Goal: Task Accomplishment & Management: Manage account settings

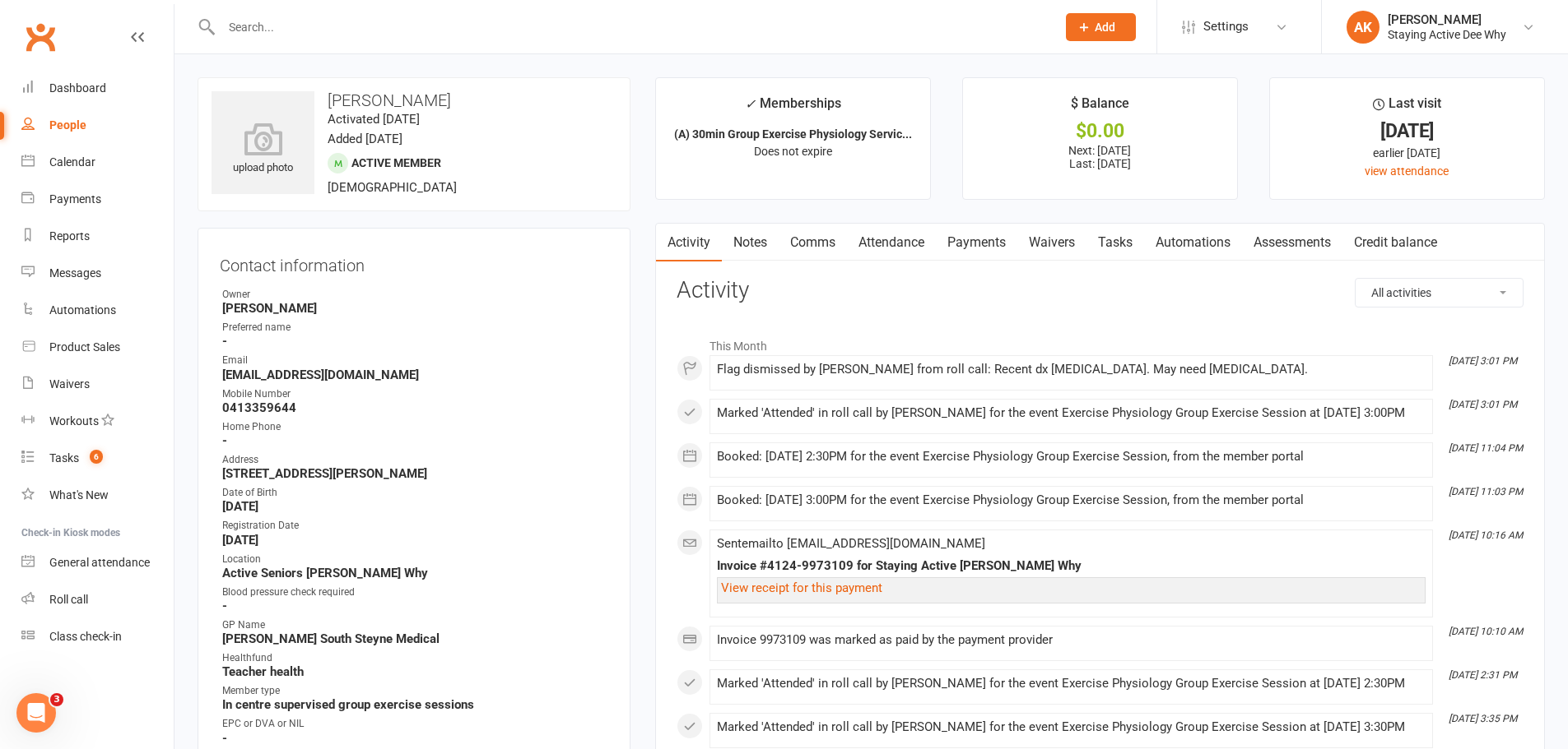
click at [109, 91] on link "Dashboard" at bounding box center [97, 89] width 152 height 37
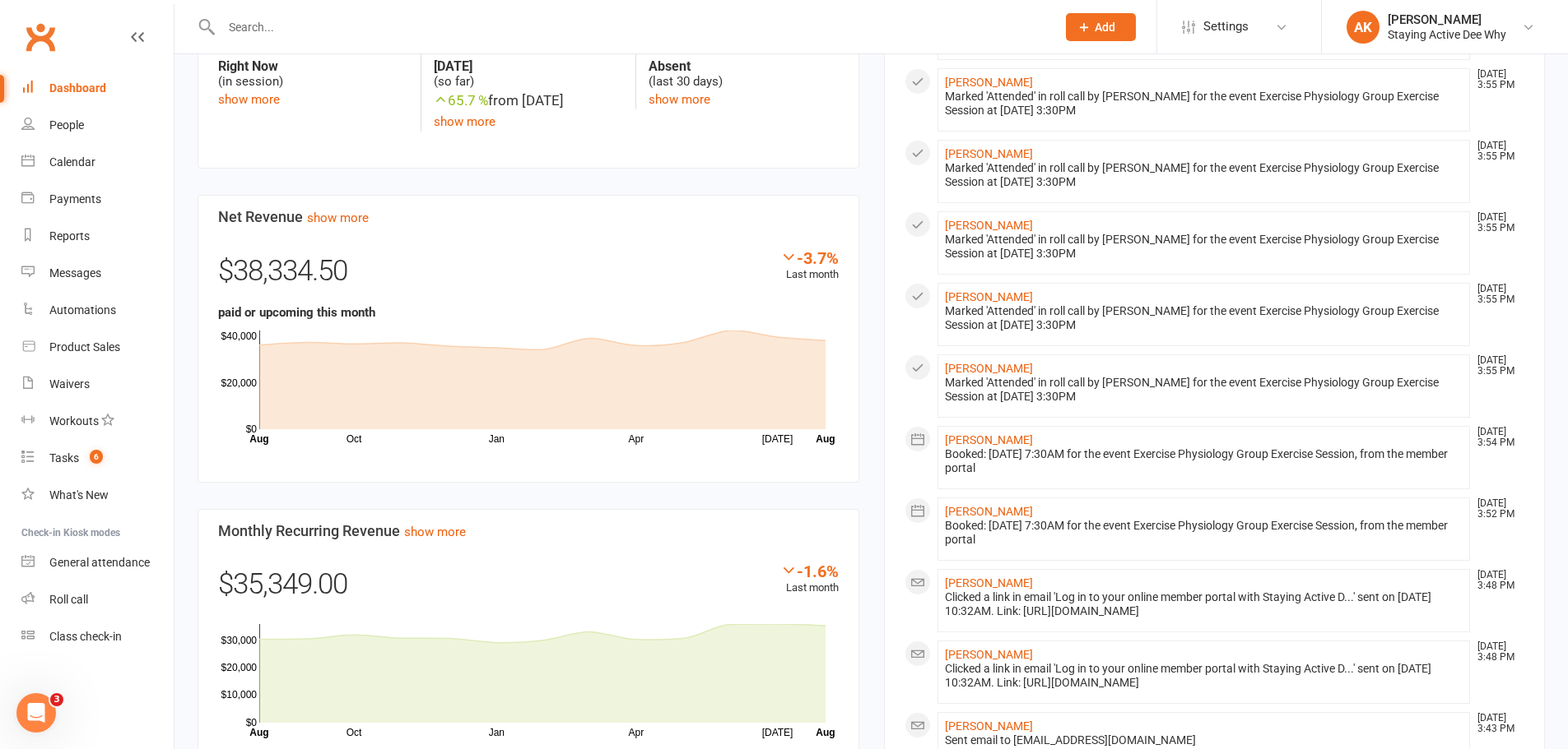
scroll to position [658, 0]
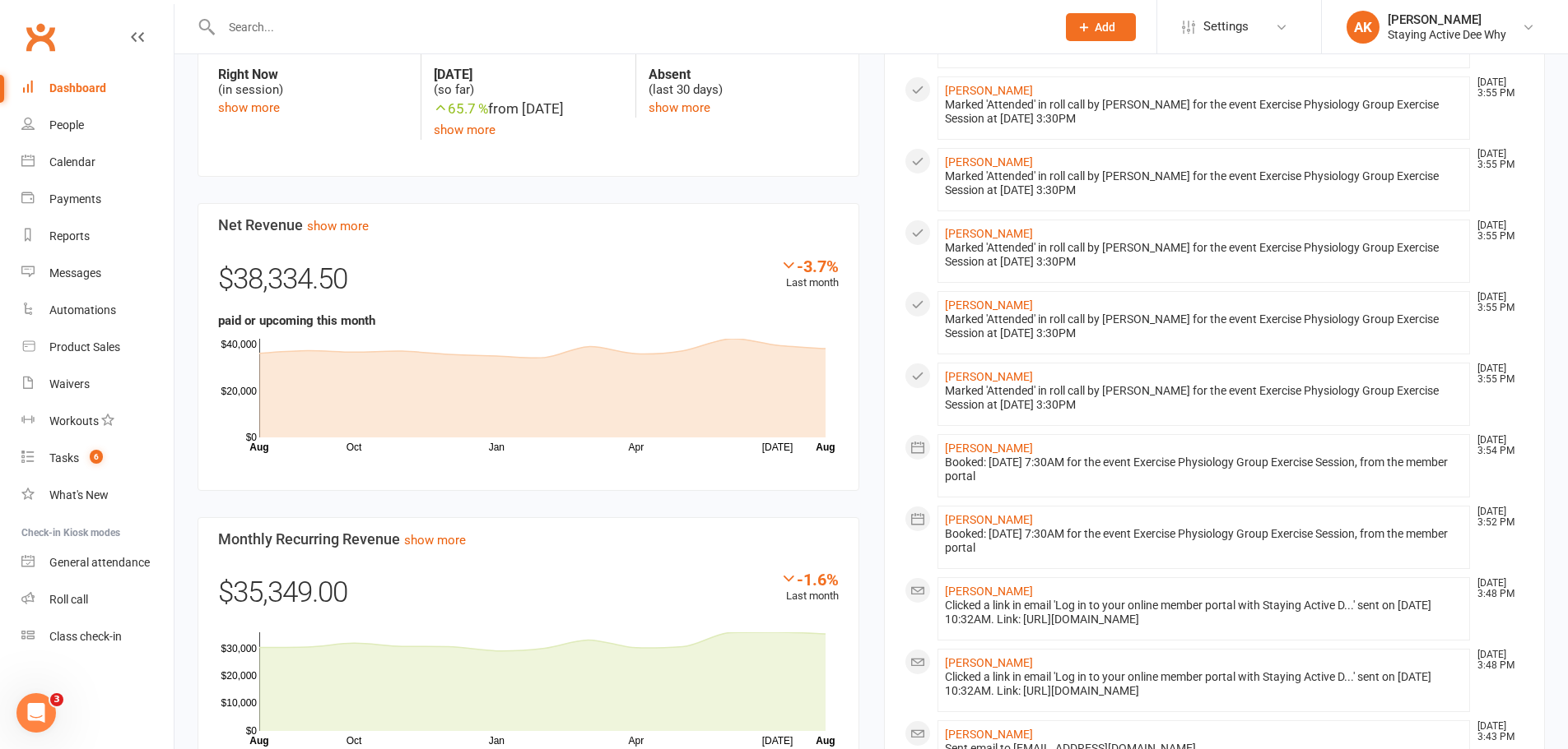
click at [246, 27] on input "text" at bounding box center [630, 27] width 828 height 23
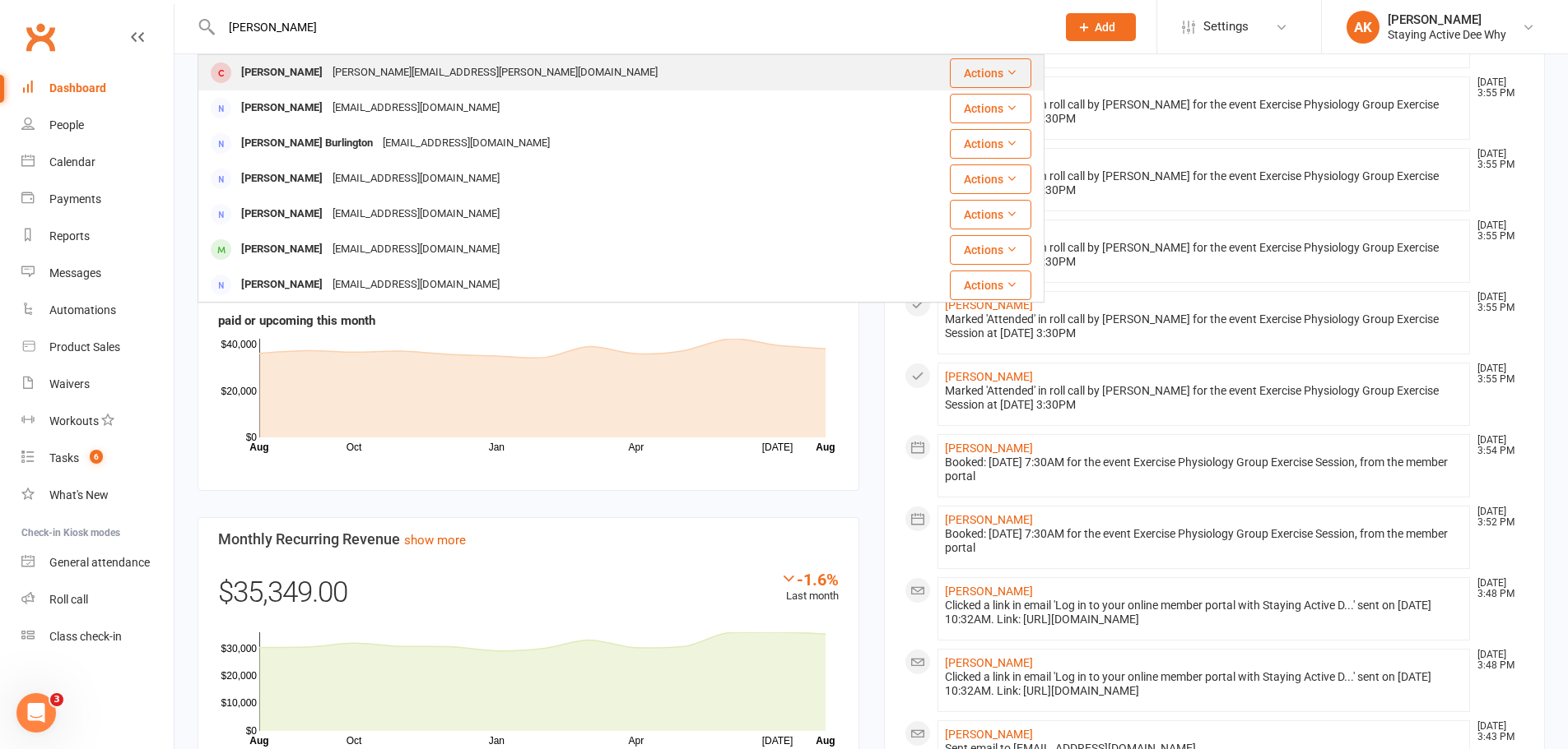
type input "[PERSON_NAME]"
click at [278, 71] on div "[PERSON_NAME]" at bounding box center [282, 73] width 91 height 24
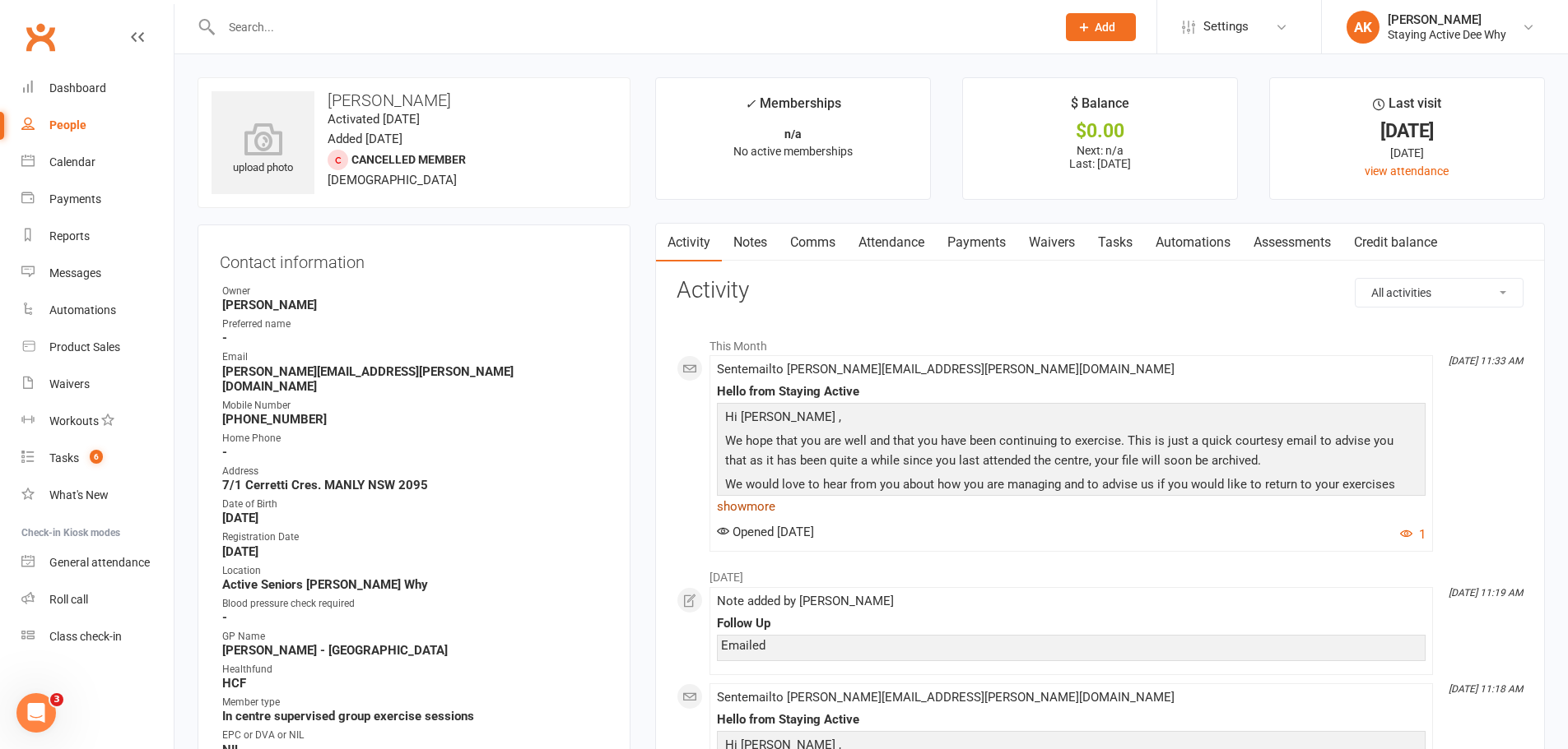
click at [749, 507] on link "show more" at bounding box center [1071, 506] width 709 height 23
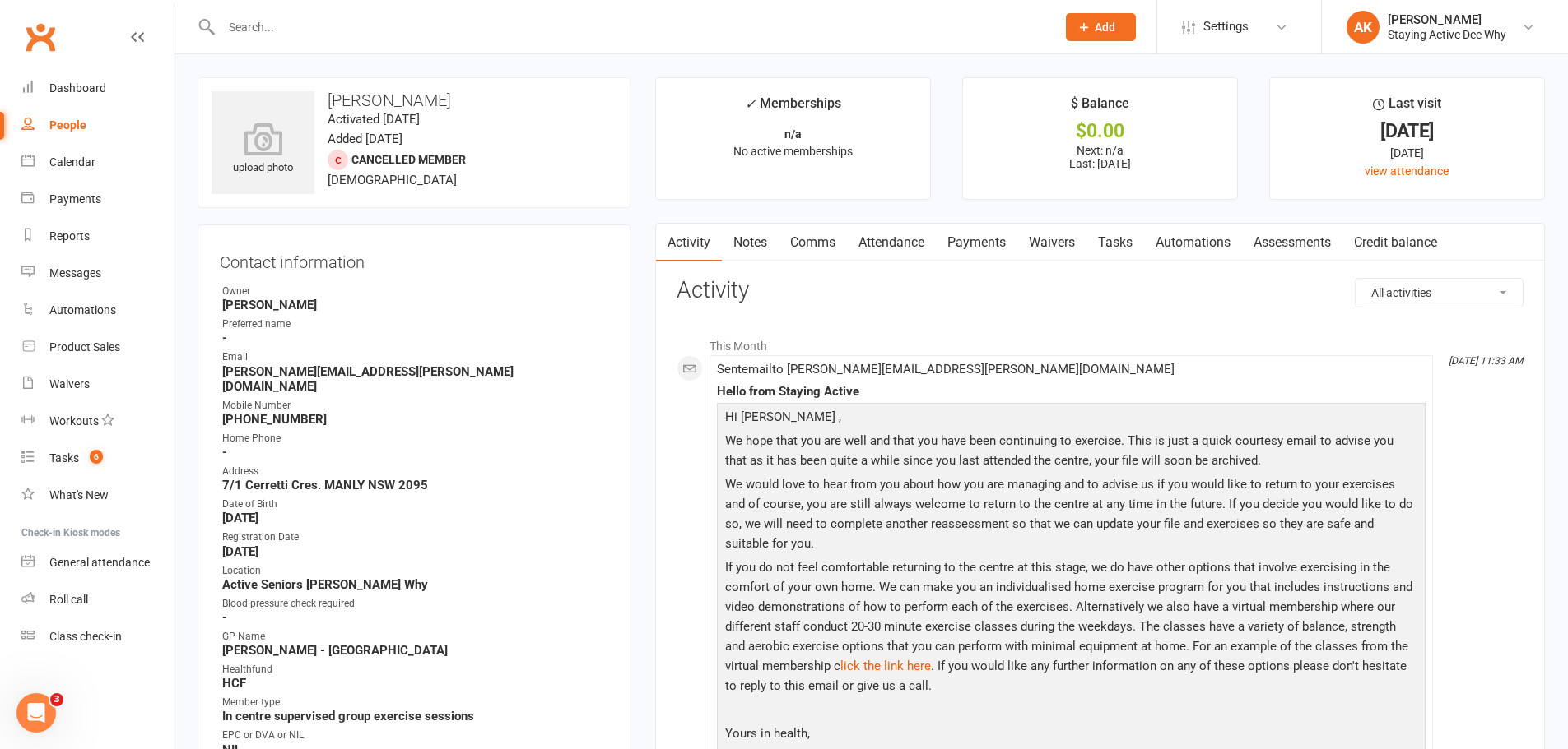
click at [343, 36] on input "text" at bounding box center [630, 27] width 828 height 23
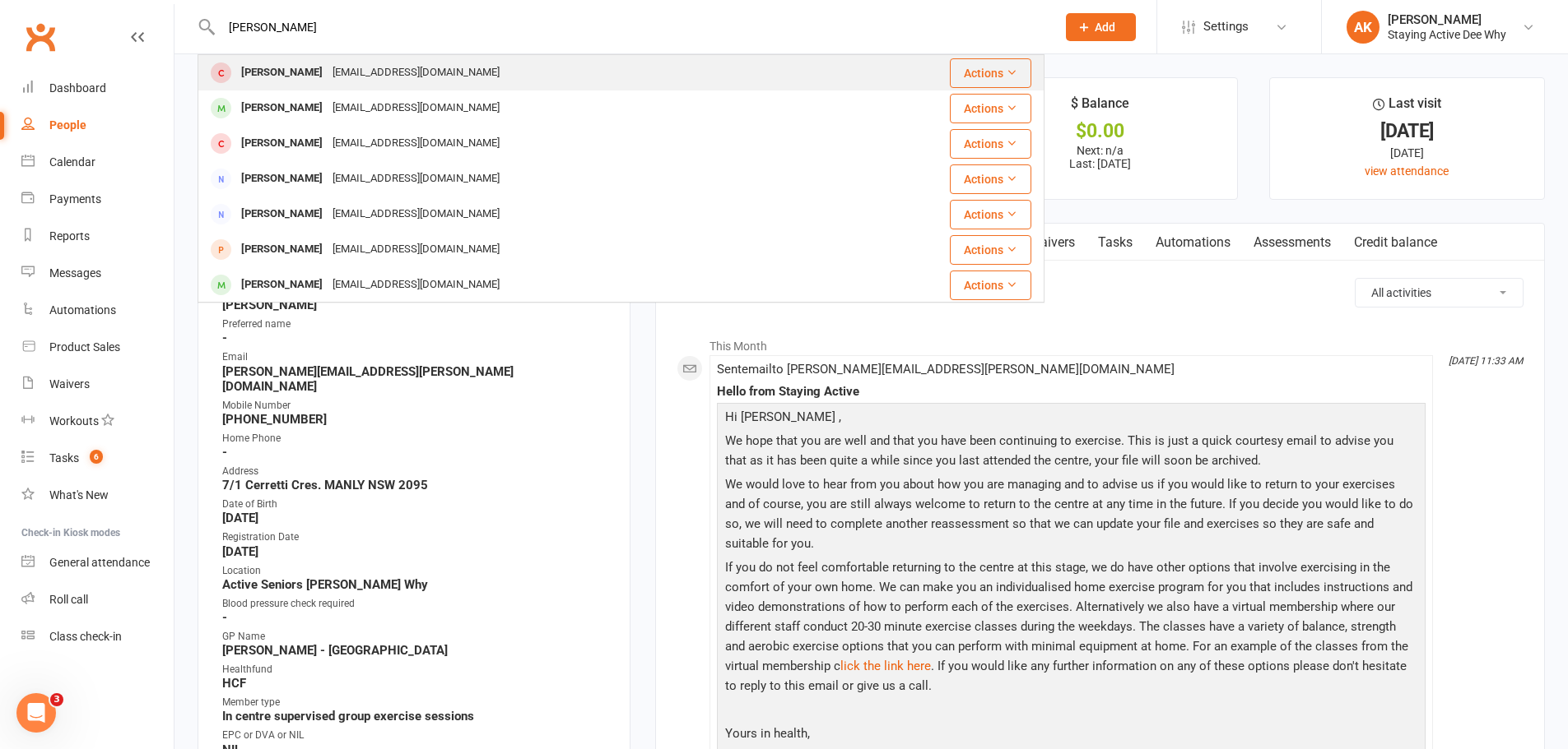
type input "[PERSON_NAME]"
click at [334, 73] on div "[EMAIL_ADDRESS][DOMAIN_NAME]" at bounding box center [415, 73] width 176 height 24
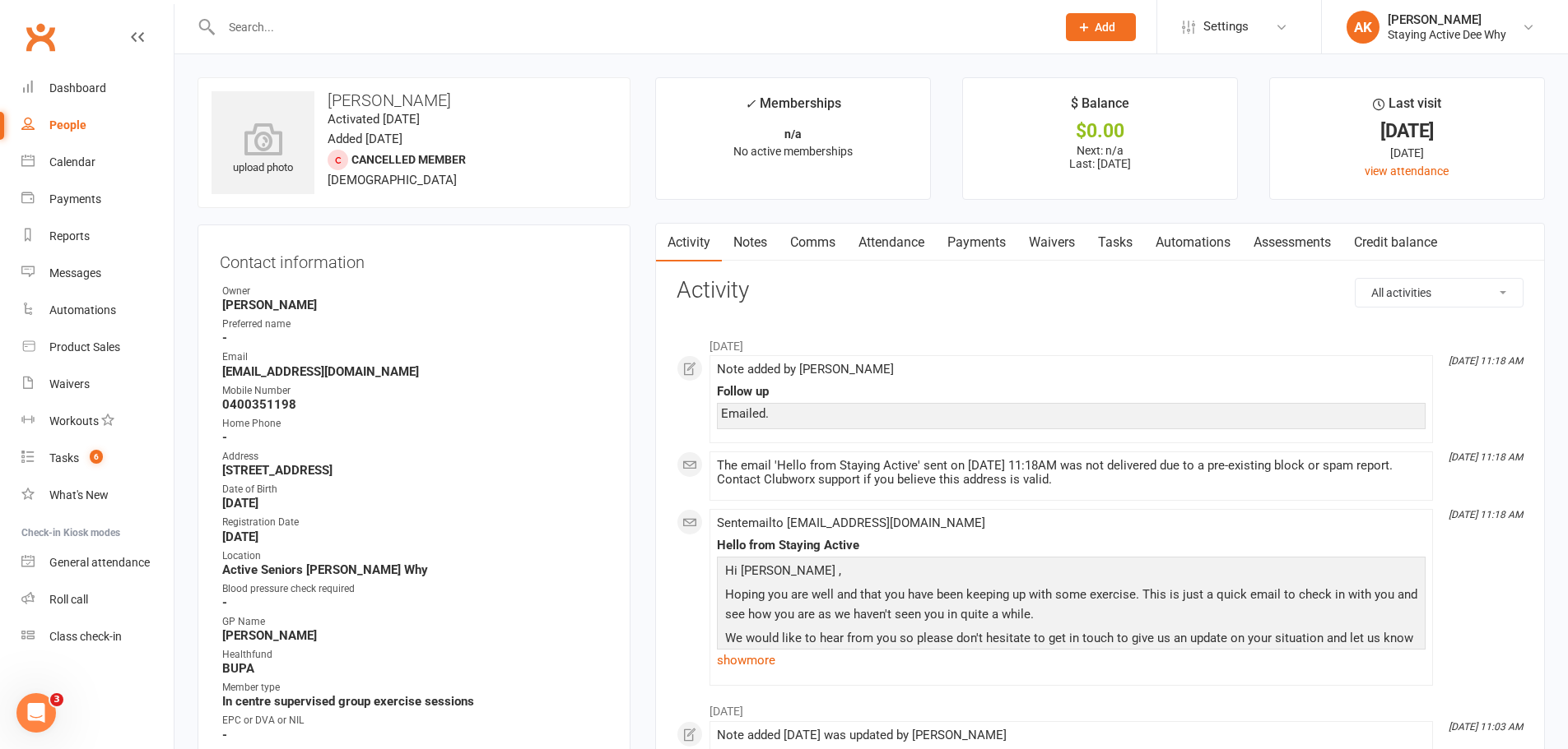
drag, startPoint x: 721, startPoint y: 464, endPoint x: 987, endPoint y: 486, distance: 266.9
click at [987, 486] on div "The email 'Hello from Staying Active' sent on [DATE] 11:18AM was not delivered …" at bounding box center [1071, 473] width 709 height 28
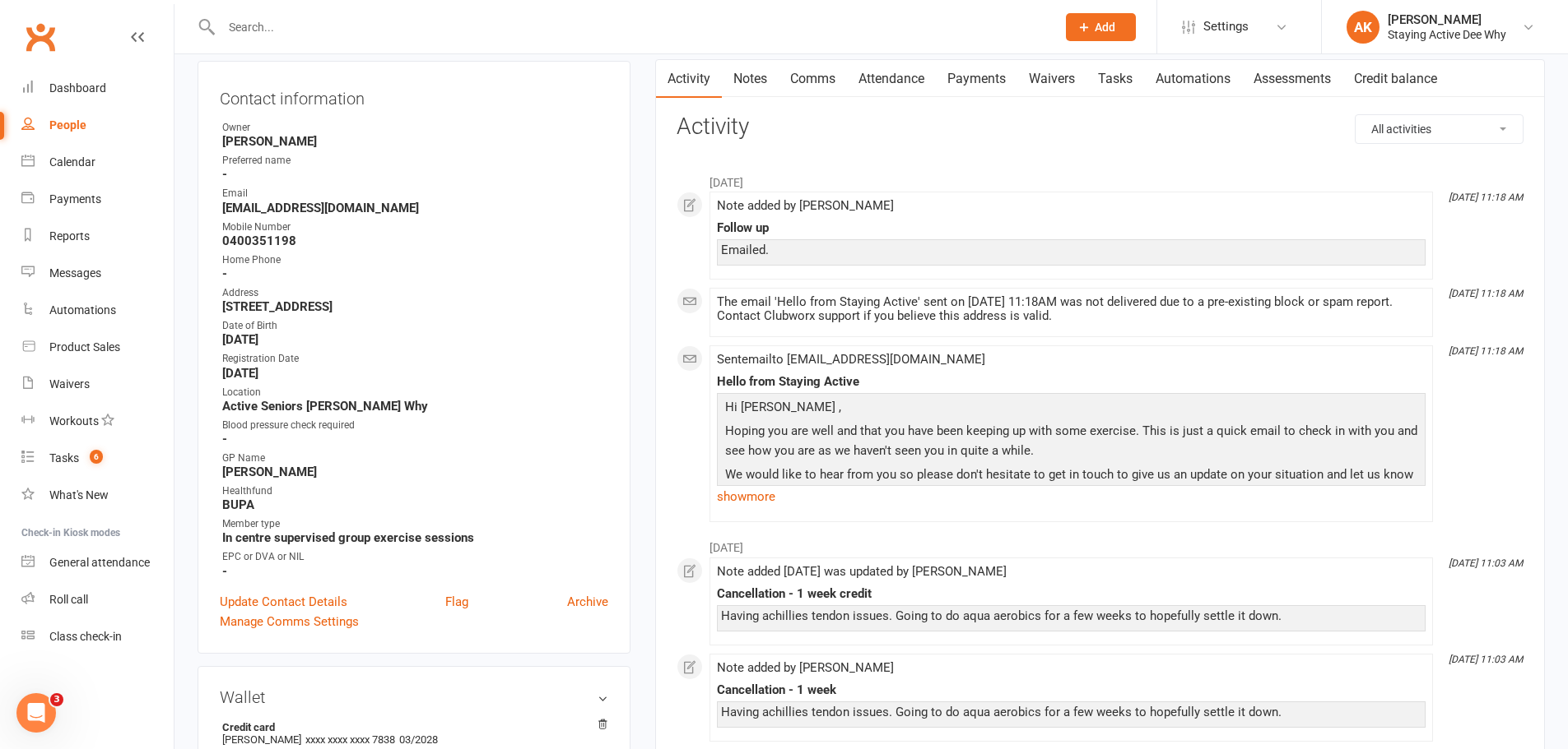
scroll to position [164, 0]
click at [312, 608] on link "Update Contact Details" at bounding box center [284, 600] width 128 height 19
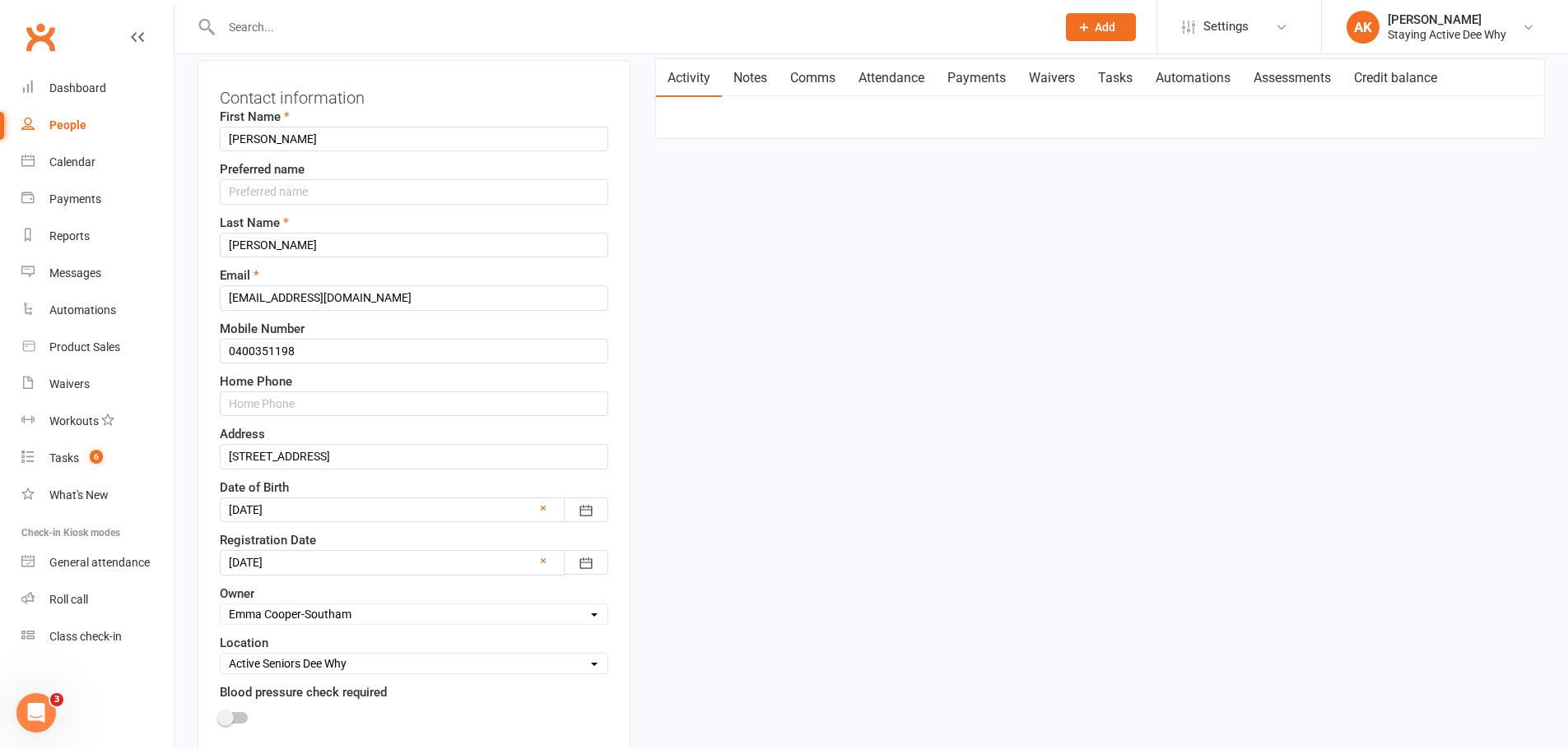
scroll to position [78, 0]
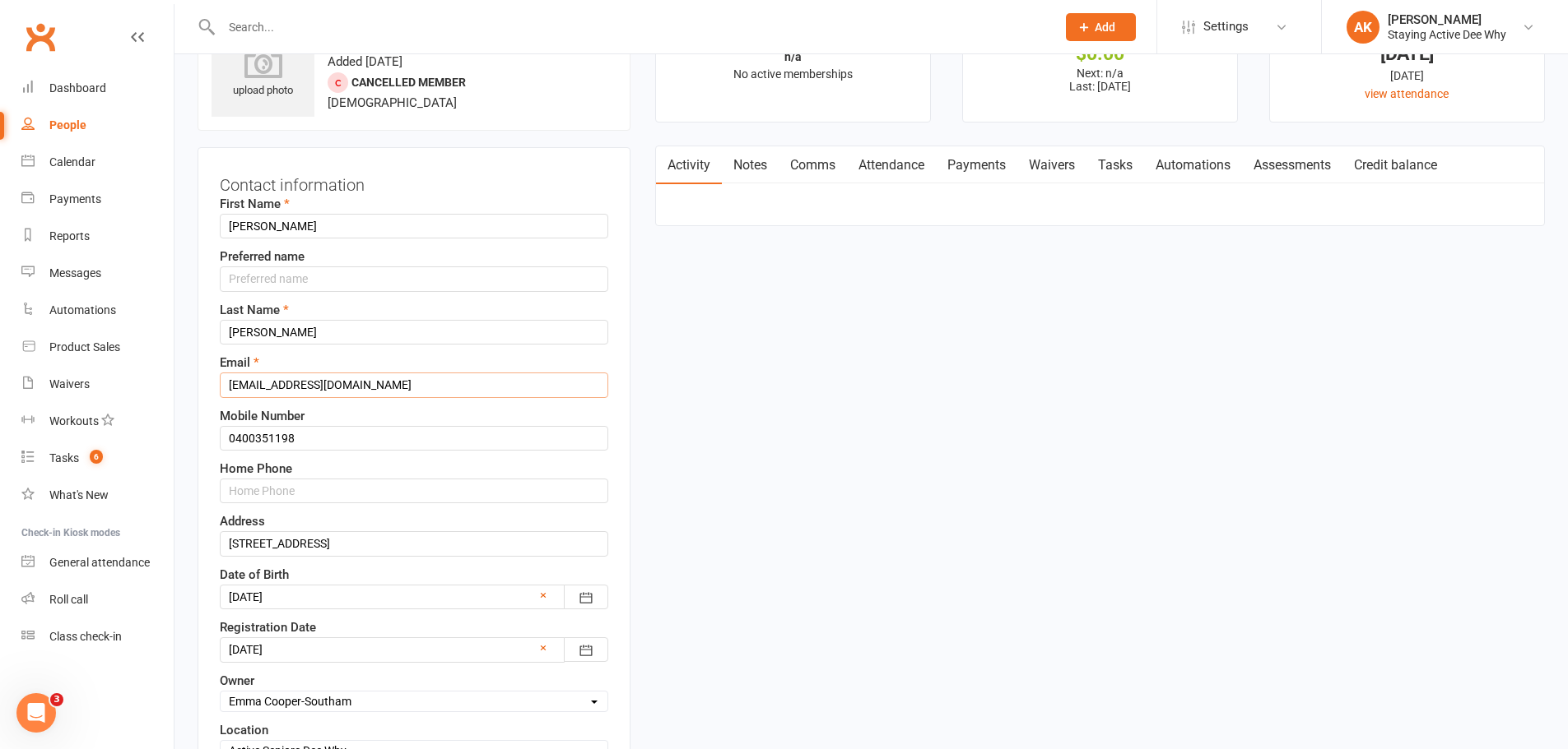
drag, startPoint x: 417, startPoint y: 380, endPoint x: 397, endPoint y: 408, distance: 34.4
click at [371, 395] on input "[EMAIL_ADDRESS][DOMAIN_NAME]" at bounding box center [414, 384] width 388 height 25
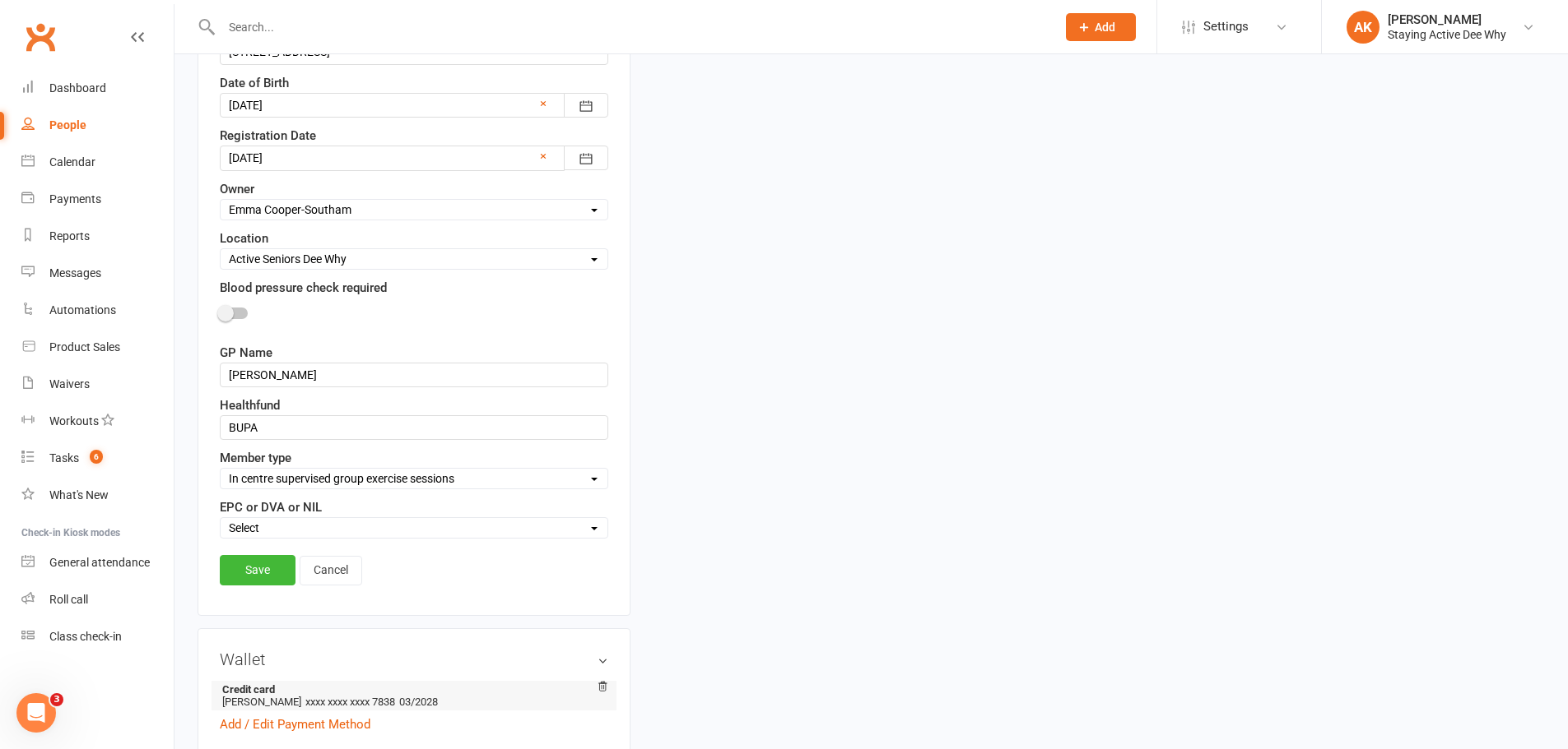
scroll to position [571, 0]
type input "[EMAIL_ADDRESS][DOMAIN_NAME]"
click at [258, 579] on link "Save" at bounding box center [258, 568] width 76 height 30
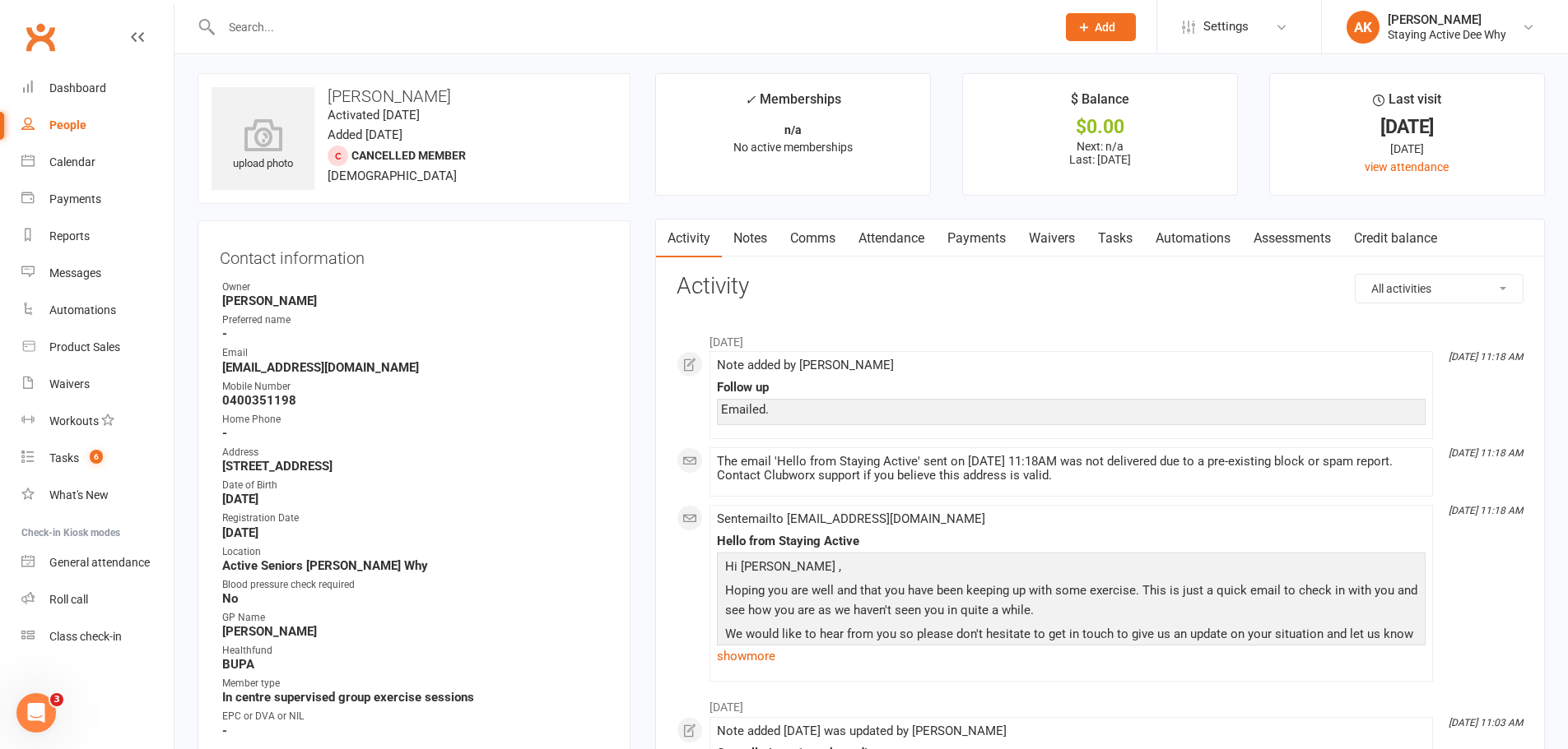
scroll to position [0, 0]
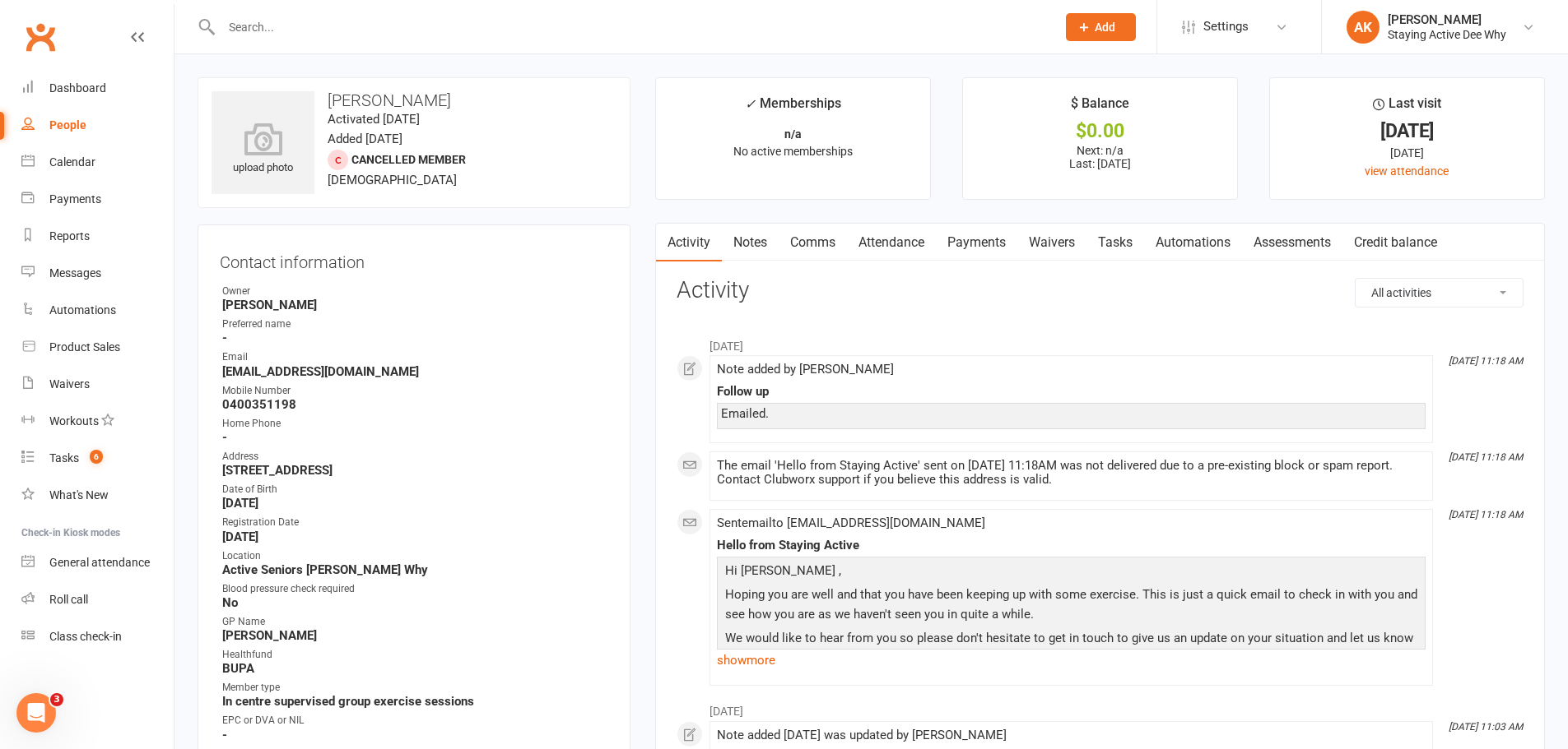
click at [815, 246] on link "Comms" at bounding box center [813, 242] width 68 height 38
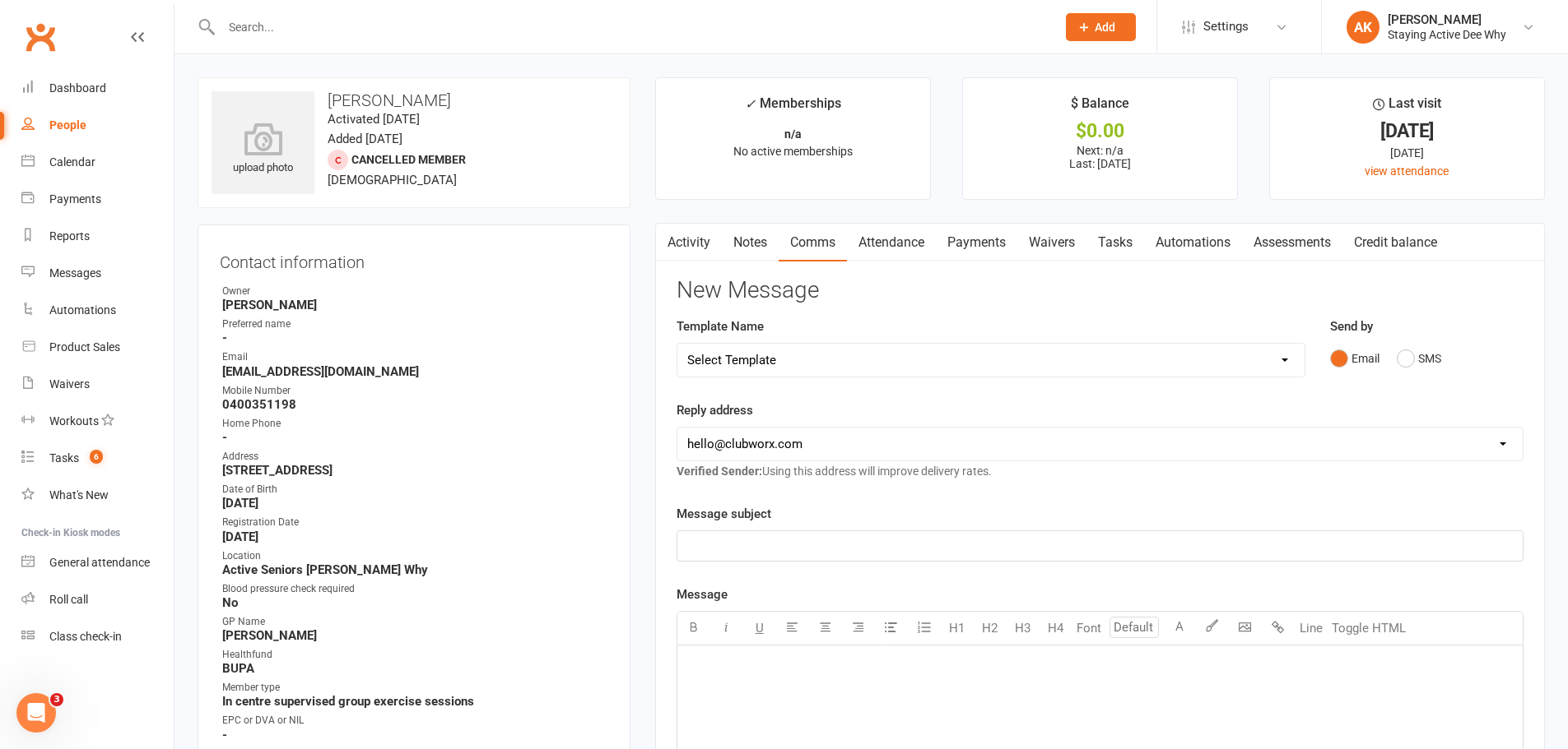
click at [810, 362] on select "Select Template [Email] 12 month follow-up [Email] 12 week health challenge [Em…" at bounding box center [991, 360] width 627 height 33
select select "3"
click at [677, 344] on select "Select Template [Email] 12 month follow-up [Email] 12 week health challenge [Em…" at bounding box center [991, 360] width 627 height 33
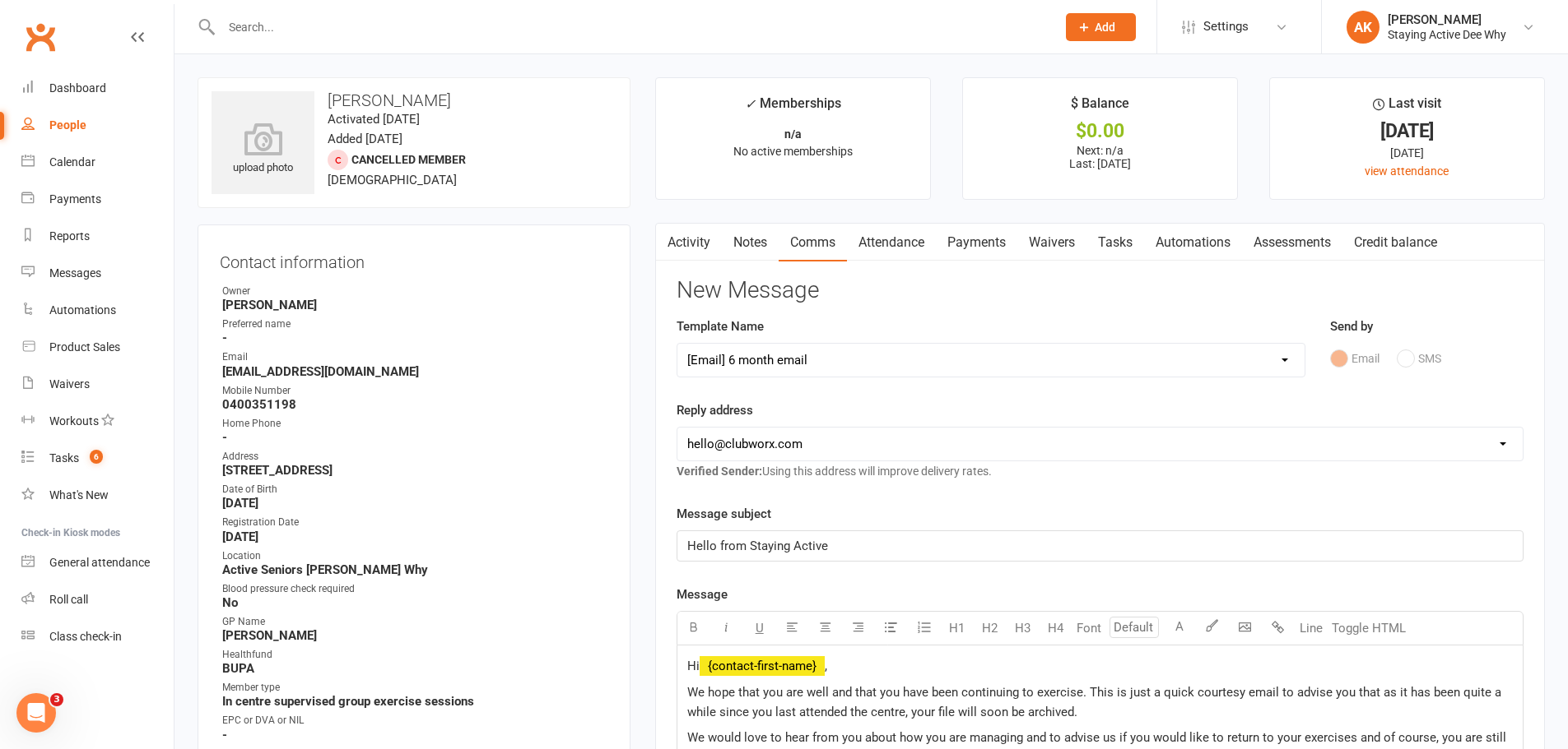
click at [832, 445] on select "[EMAIL_ADDRESS][DOMAIN_NAME] [EMAIL_ADDRESS][DOMAIN_NAME] [EMAIL_ADDRESS][DOMAI…" at bounding box center [1100, 444] width 845 height 33
select select "1"
click at [677, 428] on select "[EMAIL_ADDRESS][DOMAIN_NAME] [EMAIL_ADDRESS][DOMAIN_NAME] [EMAIL_ADDRESS][DOMAI…" at bounding box center [1100, 444] width 845 height 33
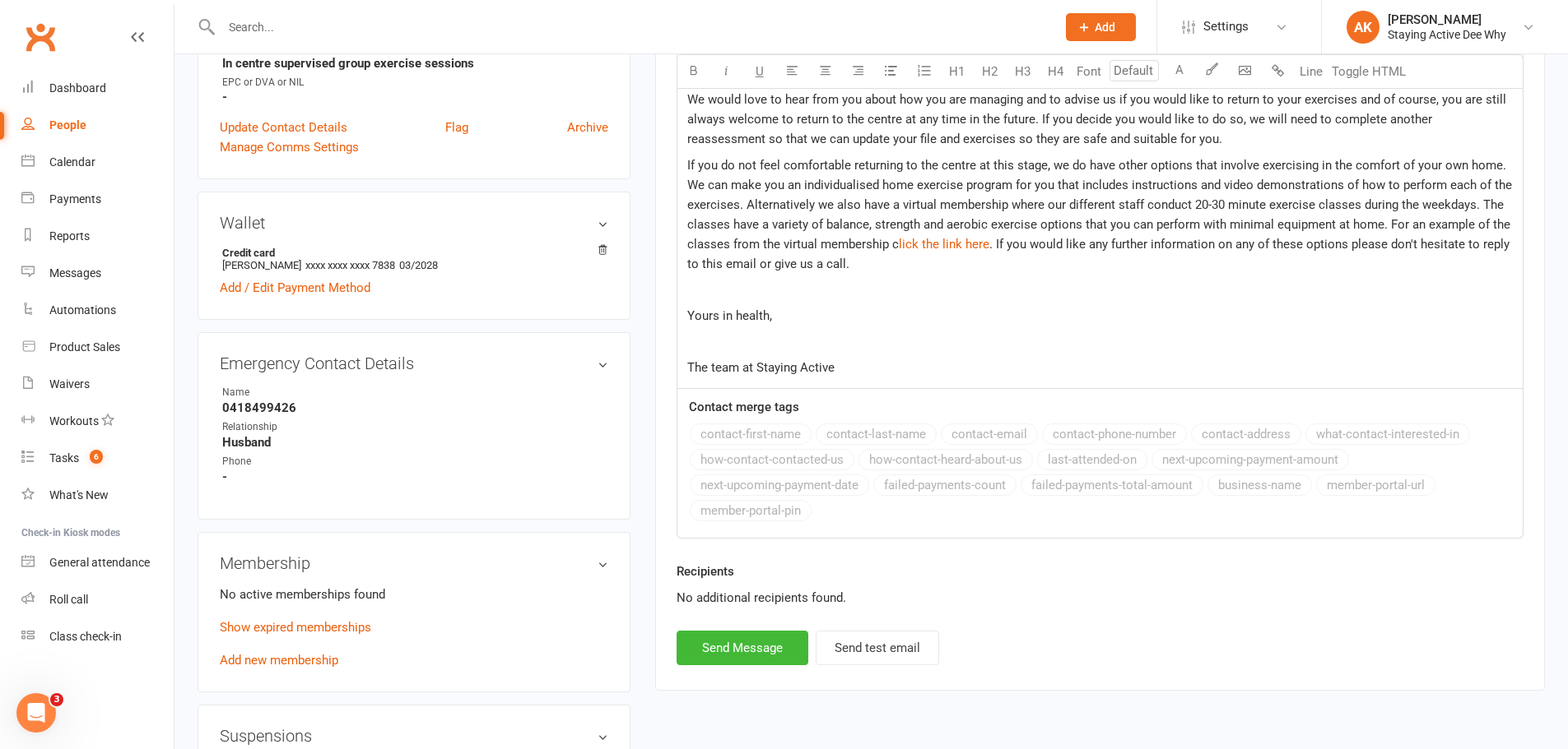
scroll to position [658, 0]
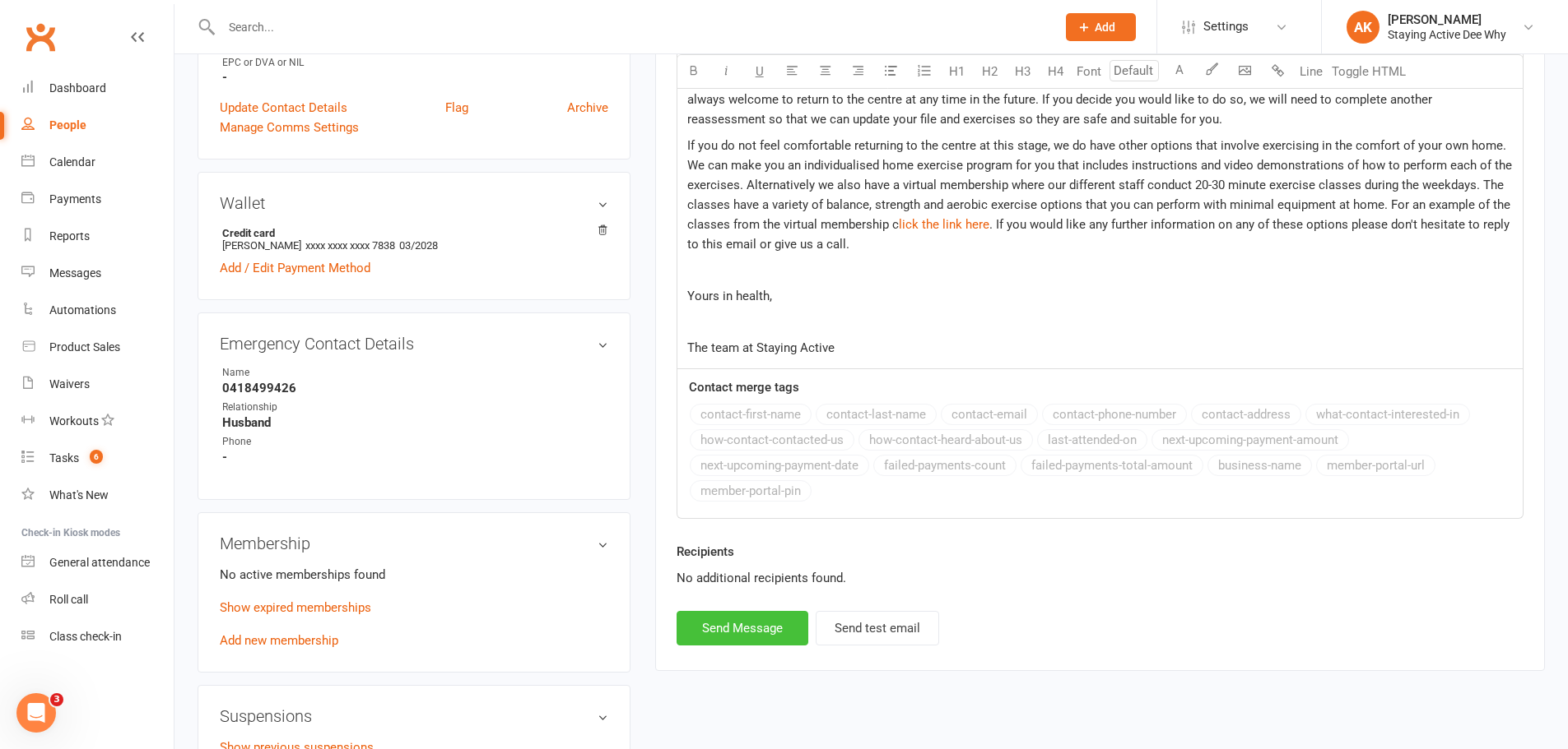
click at [758, 628] on button "Send Message" at bounding box center [742, 628] width 132 height 34
select select
select select "0"
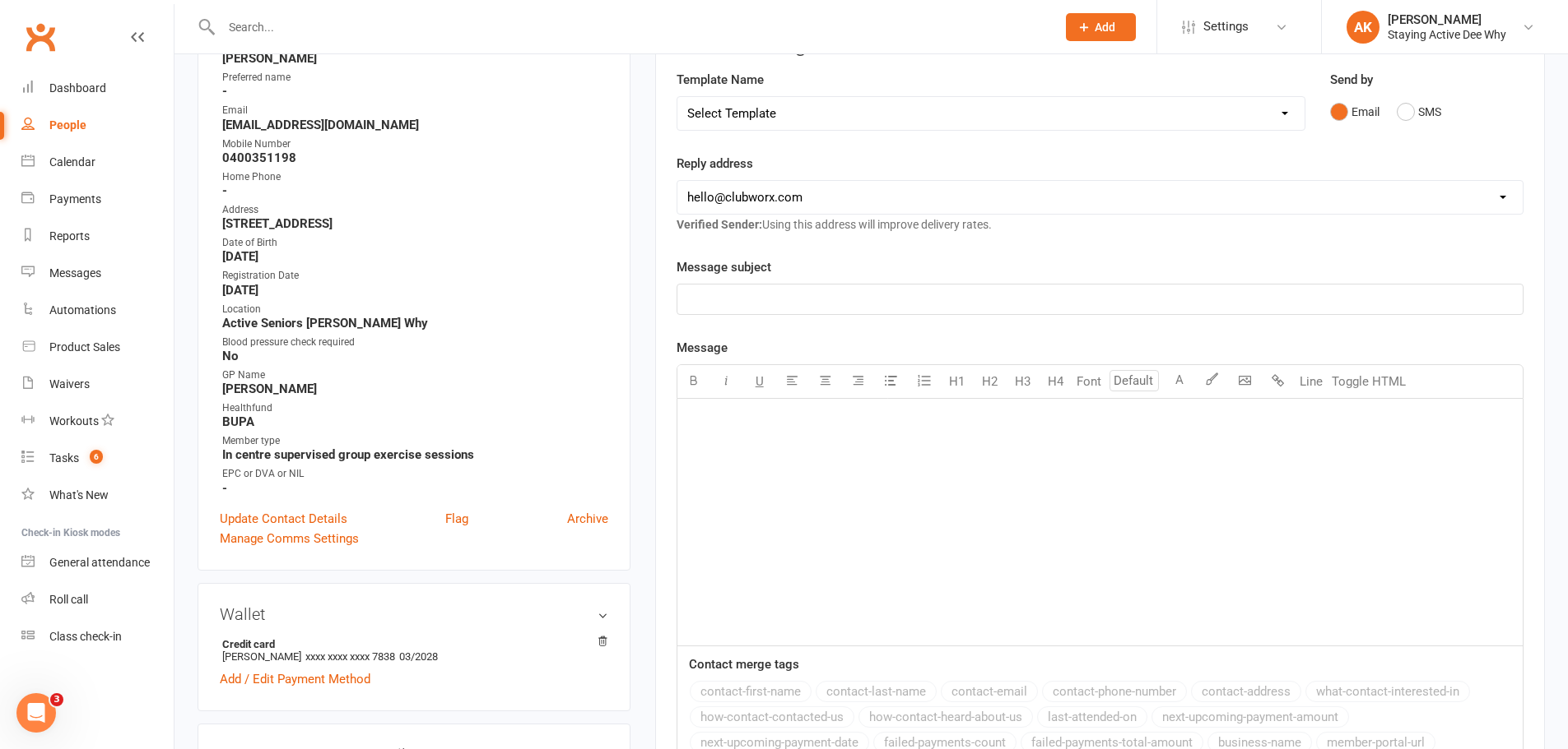
scroll to position [0, 0]
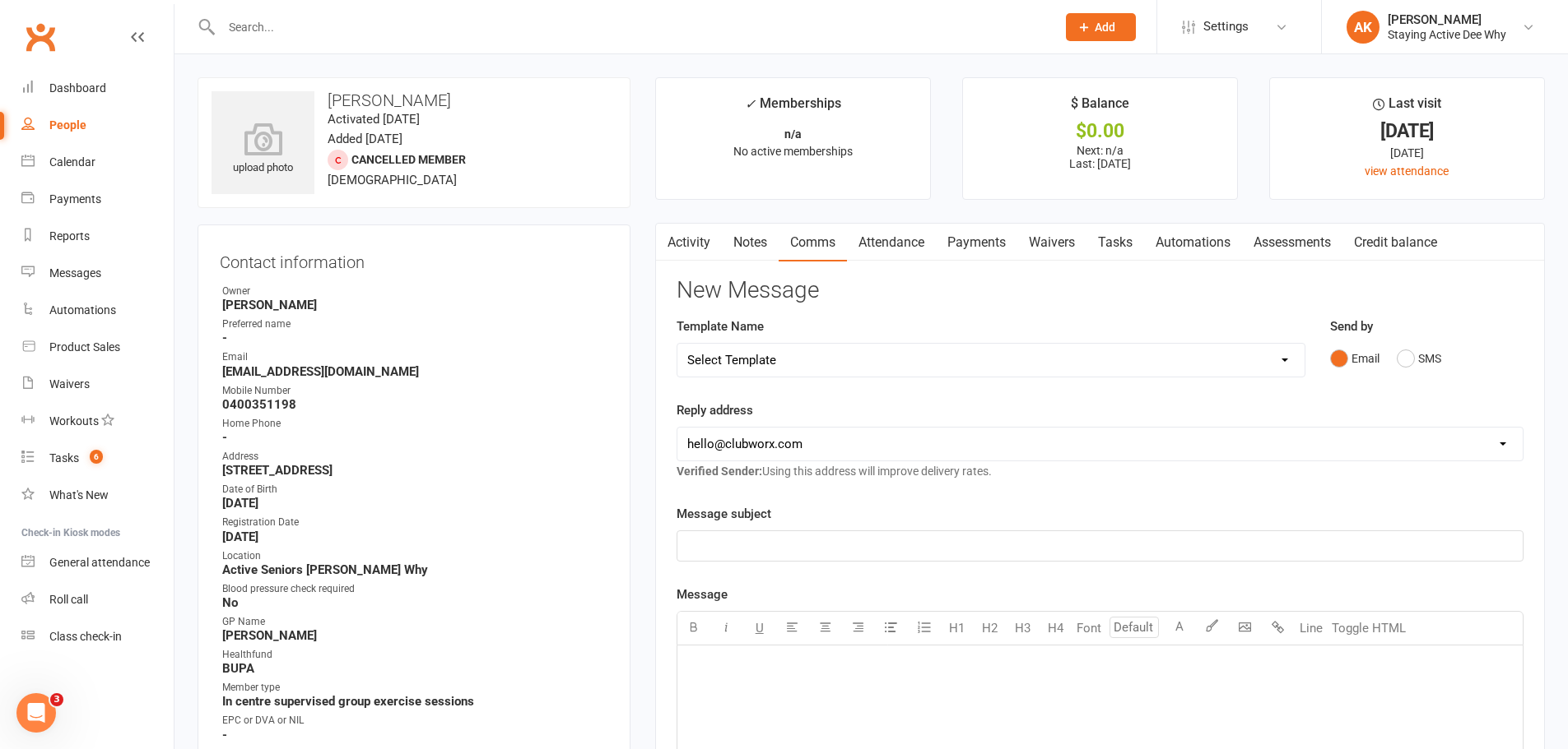
click at [753, 249] on link "Notes" at bounding box center [749, 242] width 56 height 38
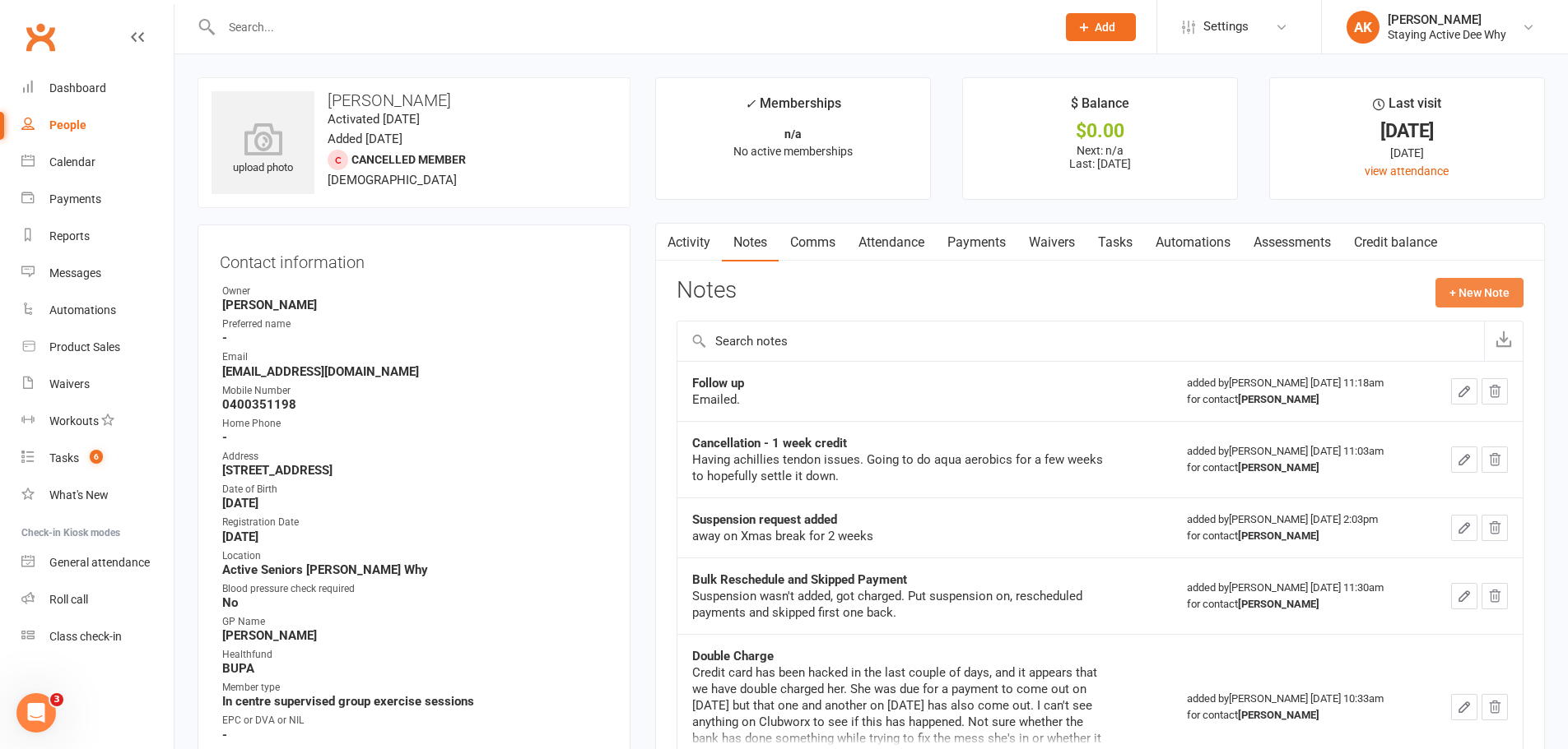
click at [1477, 291] on button "+ New Note" at bounding box center [1478, 293] width 88 height 30
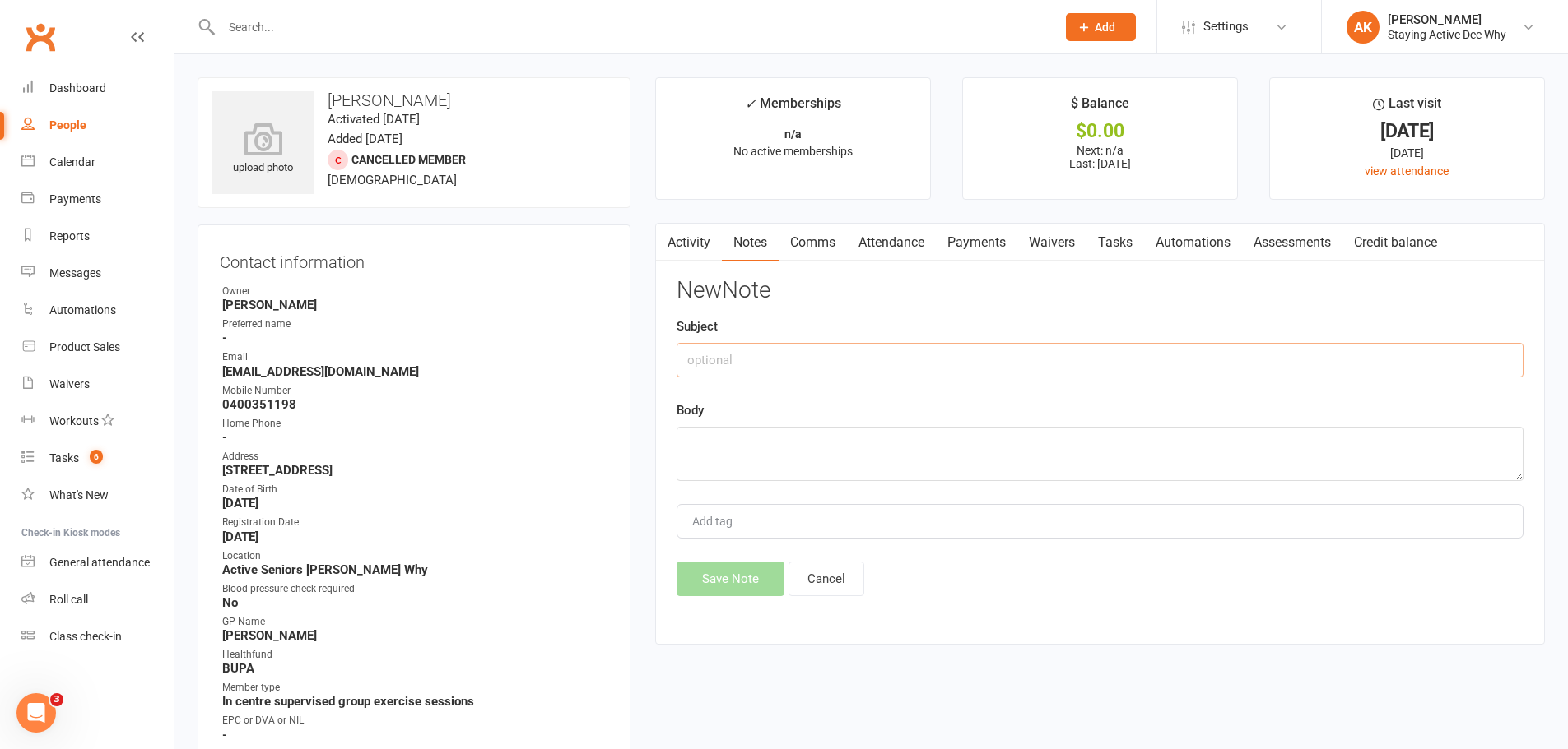
click at [726, 356] on input "text" at bounding box center [1100, 359] width 847 height 34
type input "6 month email"
click at [711, 433] on textarea at bounding box center [1100, 453] width 847 height 54
paste textarea "6 month email. Archive if no reply."
type textarea "6 month email. Archive if no reply."
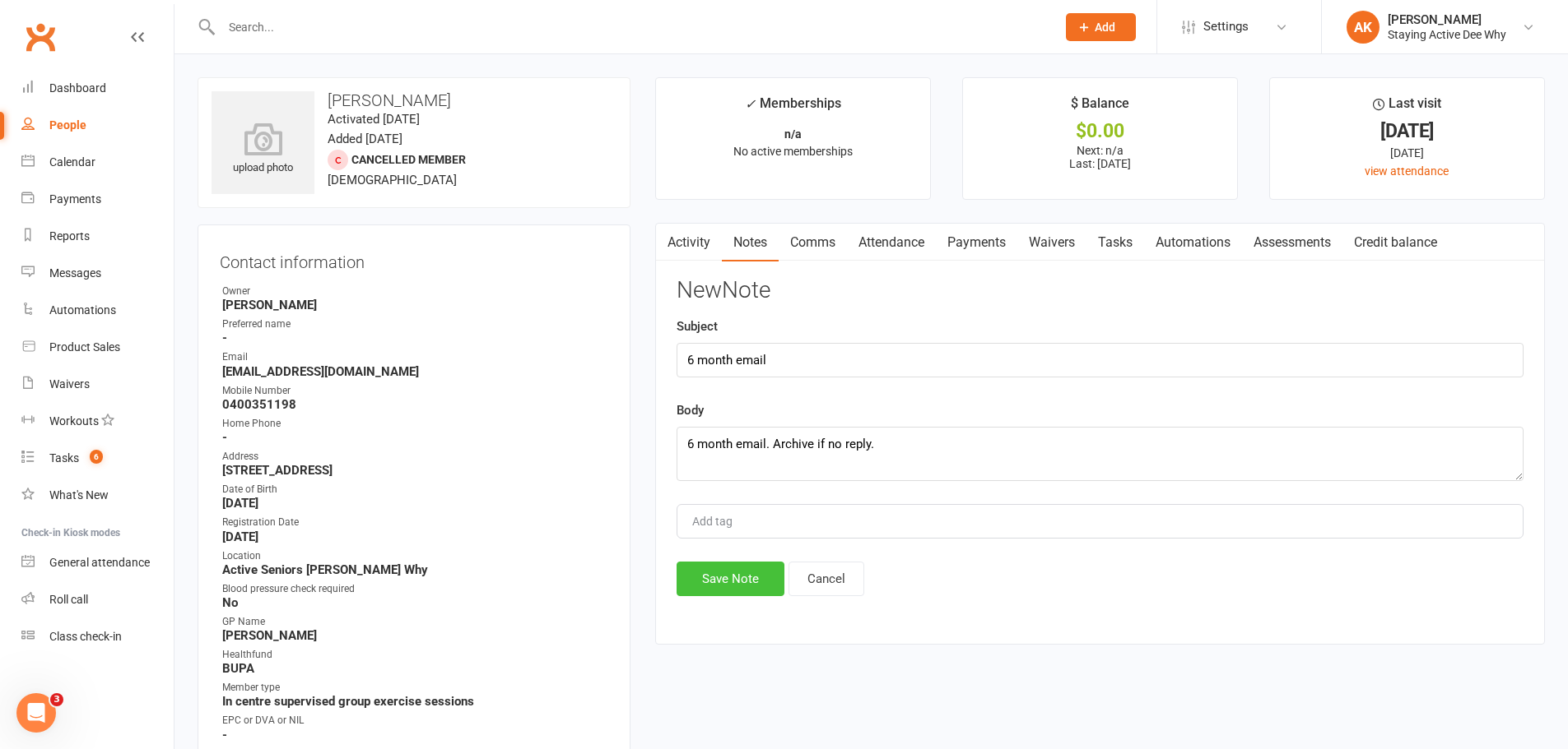
click at [727, 583] on button "Save Note" at bounding box center [730, 578] width 108 height 34
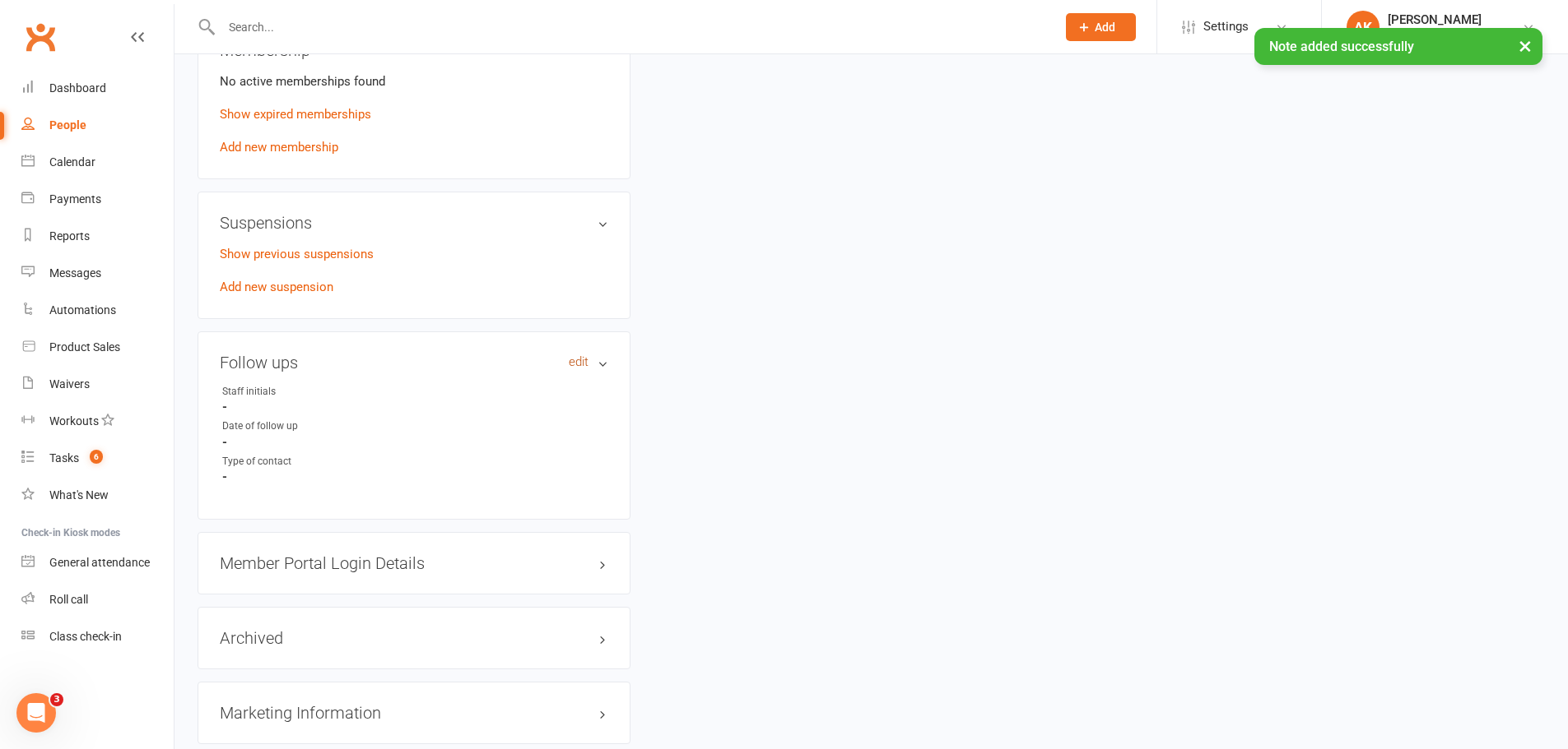
click at [579, 365] on link "edit" at bounding box center [577, 362] width 19 height 14
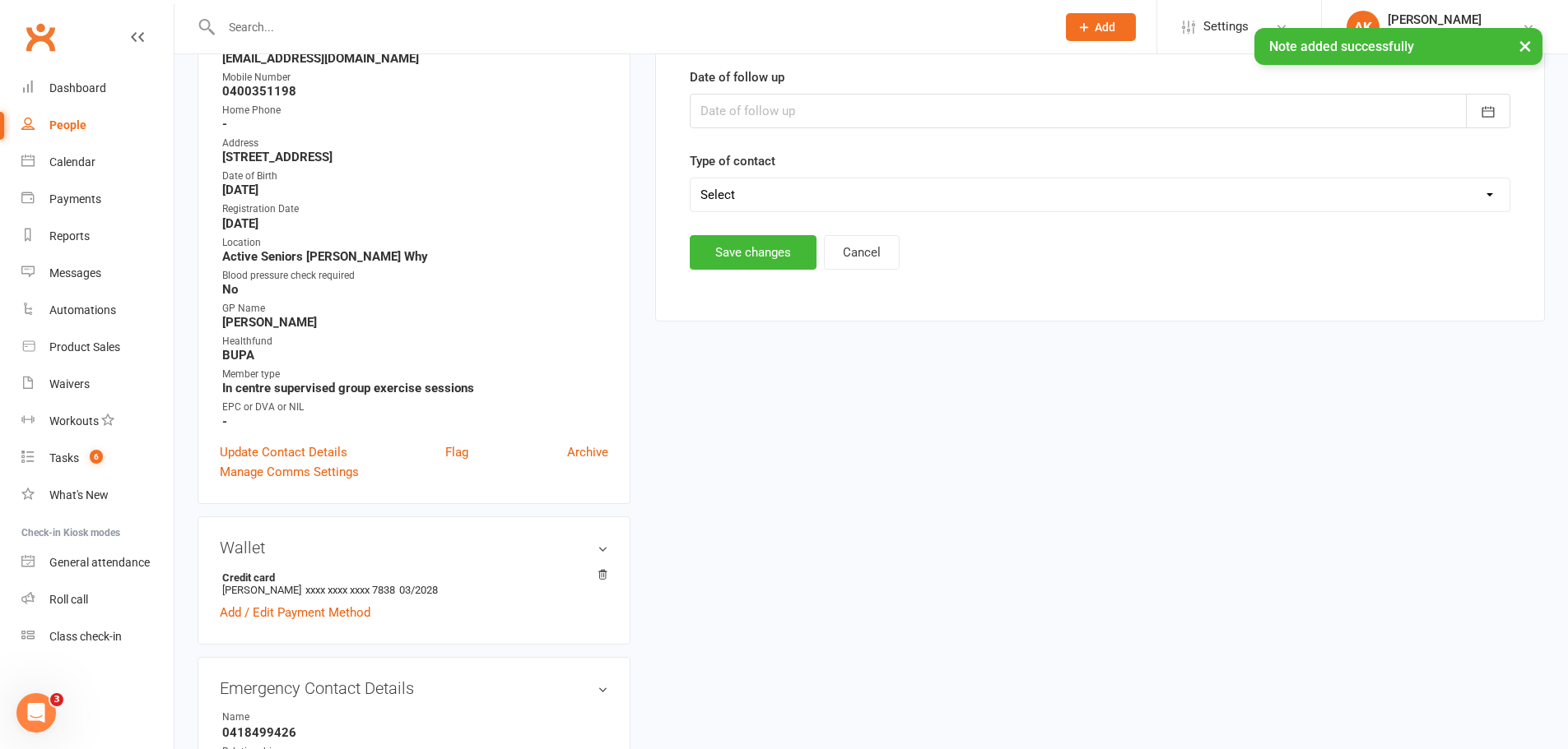
scroll to position [140, 0]
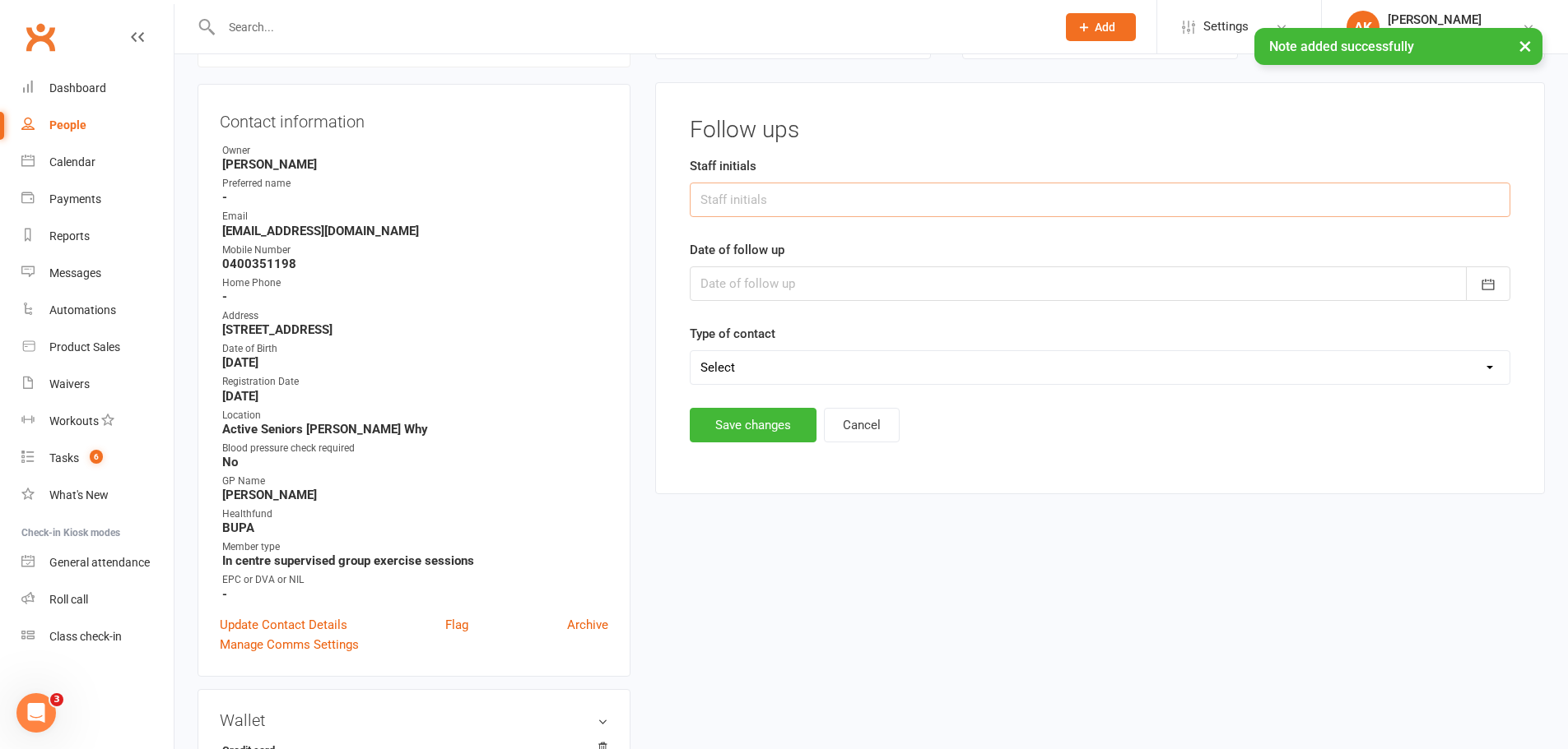
click at [735, 201] on input "text" at bounding box center [1100, 199] width 820 height 34
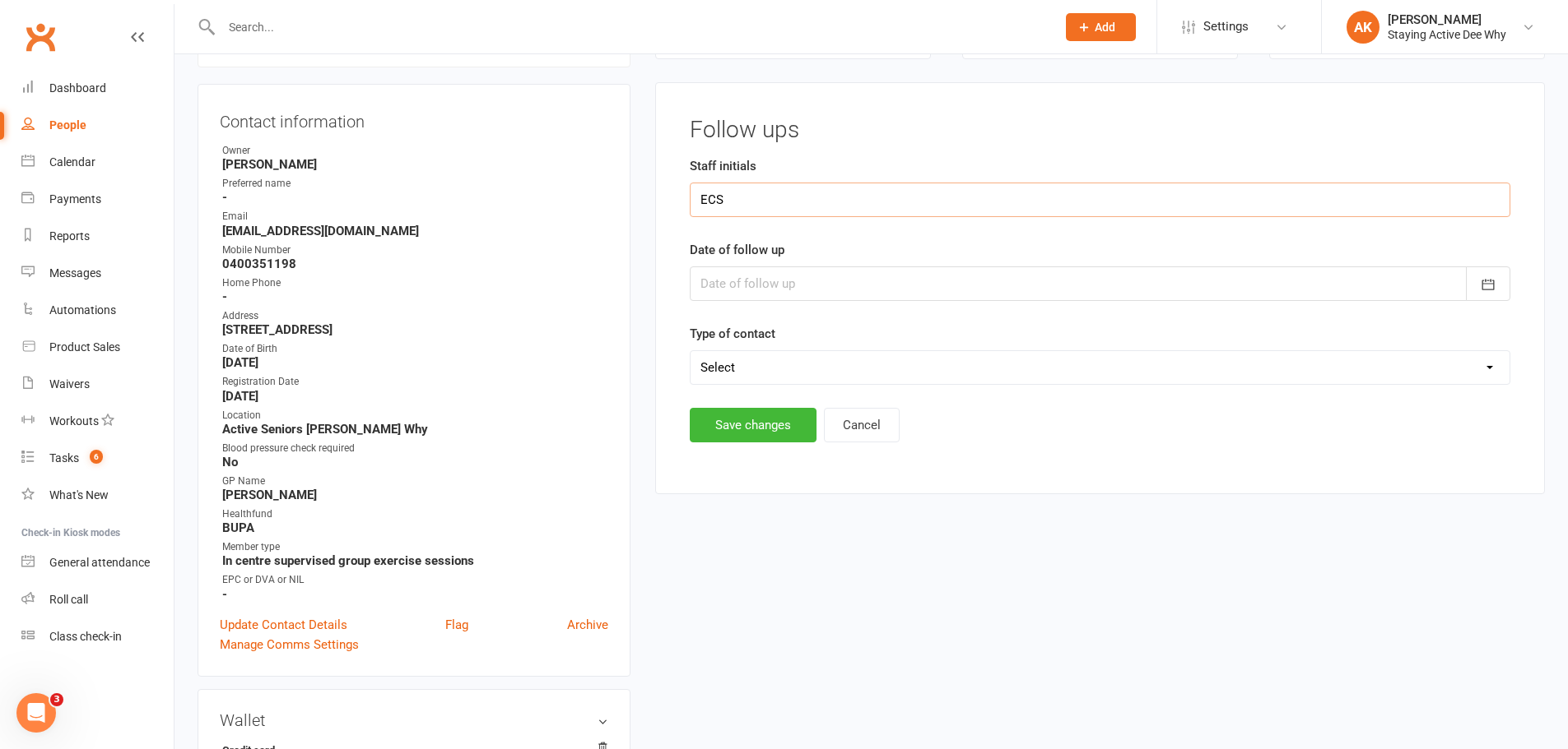
type input "ECS"
click at [765, 282] on div at bounding box center [1100, 284] width 820 height 34
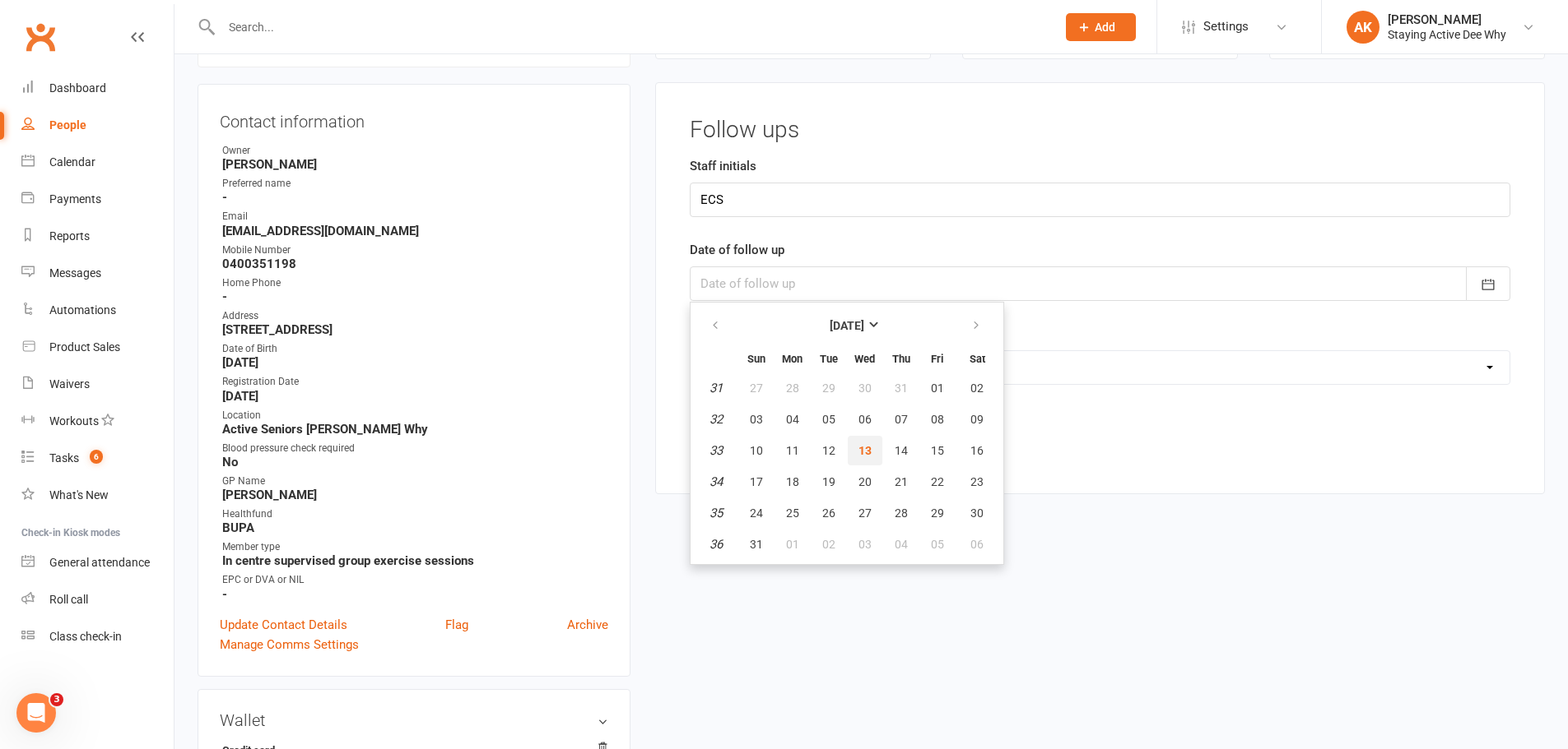
click at [873, 448] on button "13" at bounding box center [864, 451] width 34 height 30
type input "[DATE]"
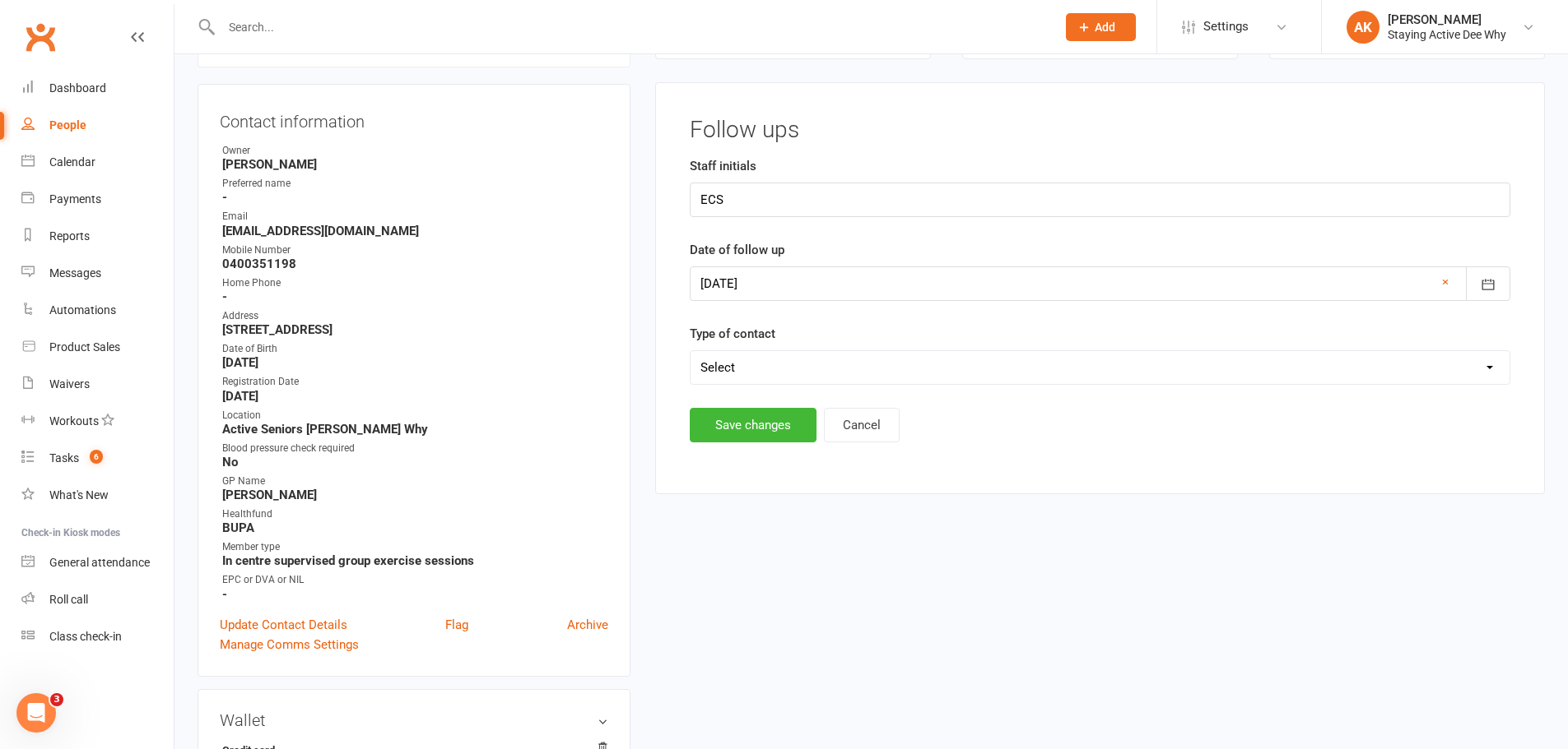
click at [749, 369] on select "Select Left message or sent email Spoke to member" at bounding box center [1100, 368] width 819 height 33
select select "Left message or sent email"
click at [690, 351] on select "Select Left message or sent email Spoke to member" at bounding box center [1100, 368] width 819 height 33
click at [756, 429] on button "Save changes" at bounding box center [752, 425] width 127 height 34
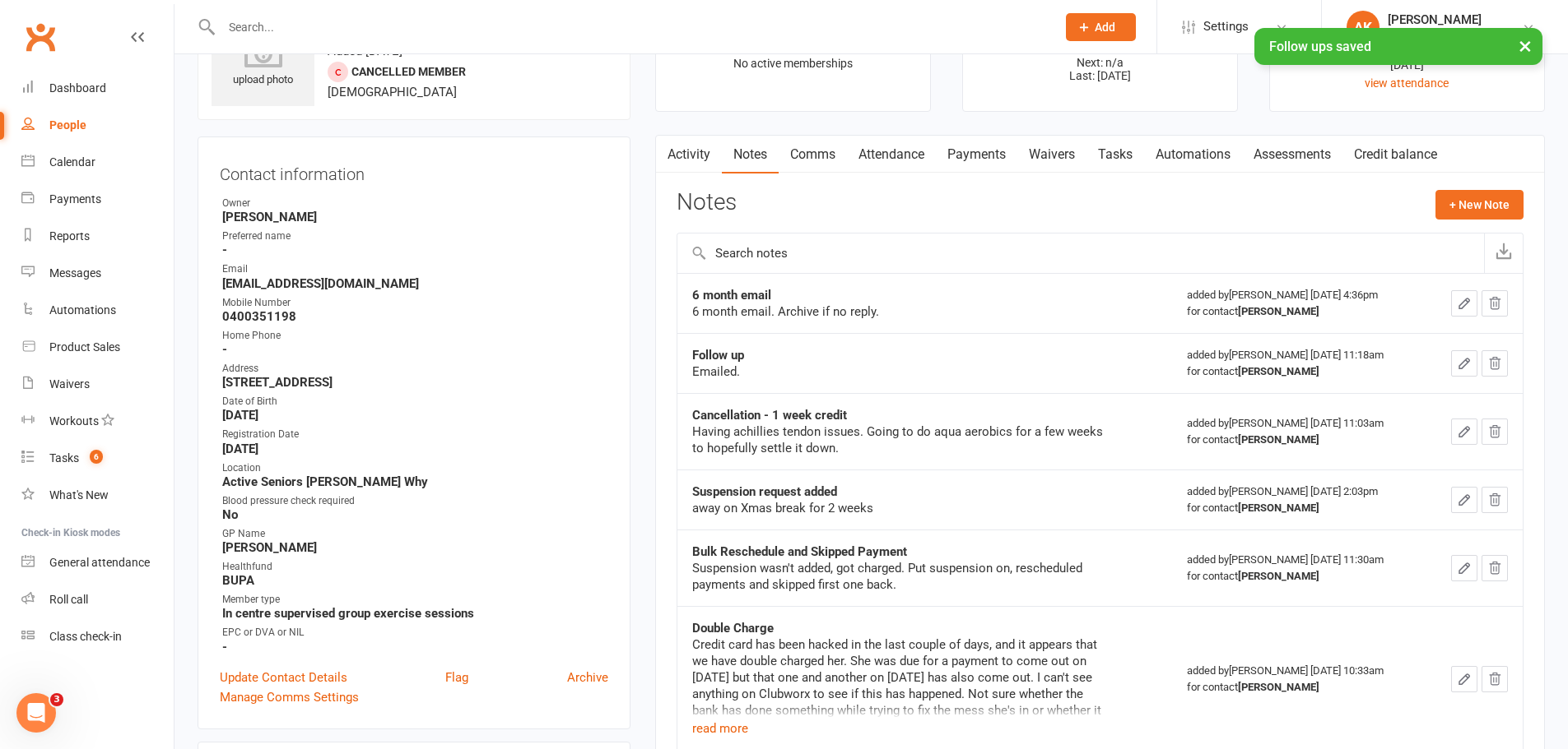
scroll to position [58, 0]
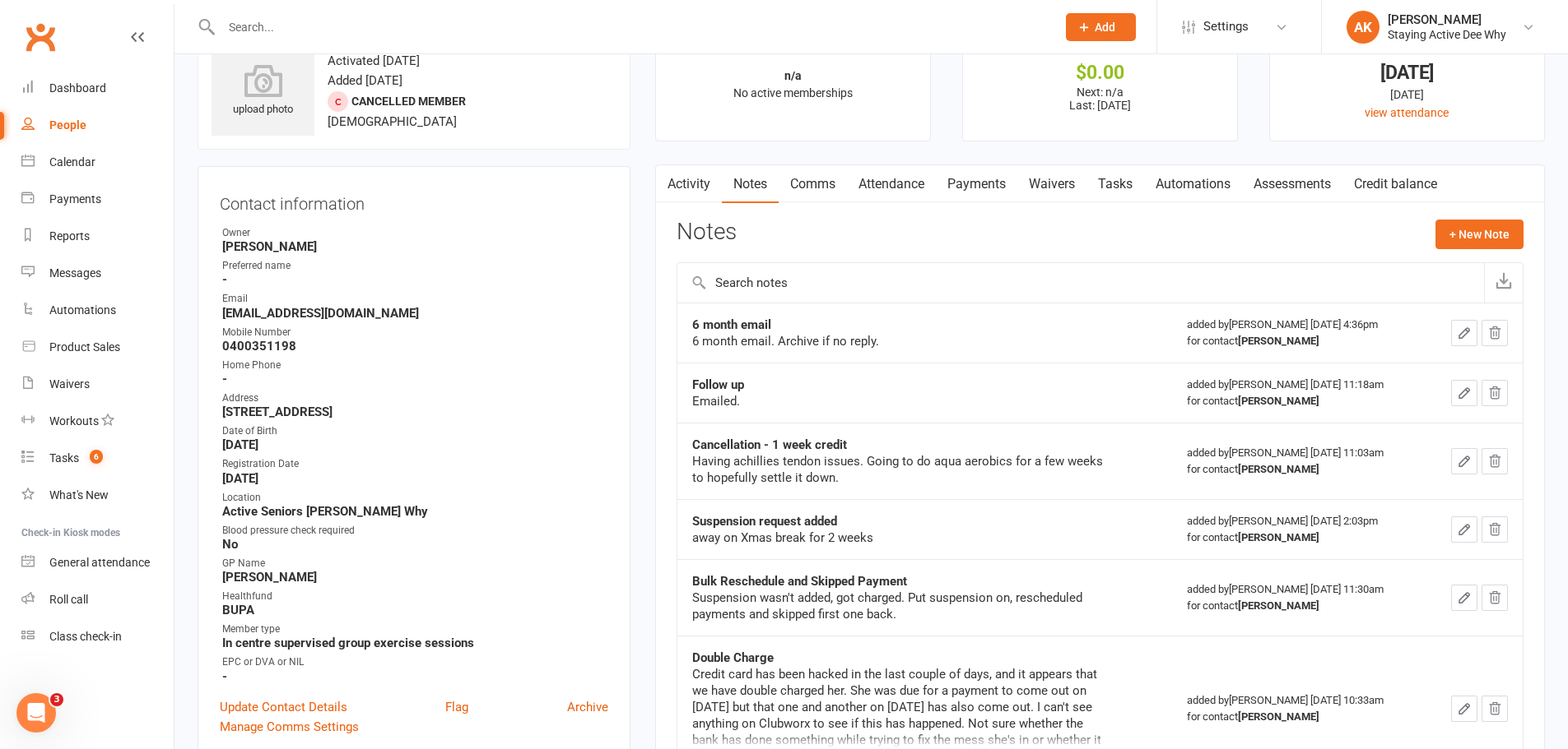
click at [330, 37] on input "text" at bounding box center [630, 27] width 828 height 23
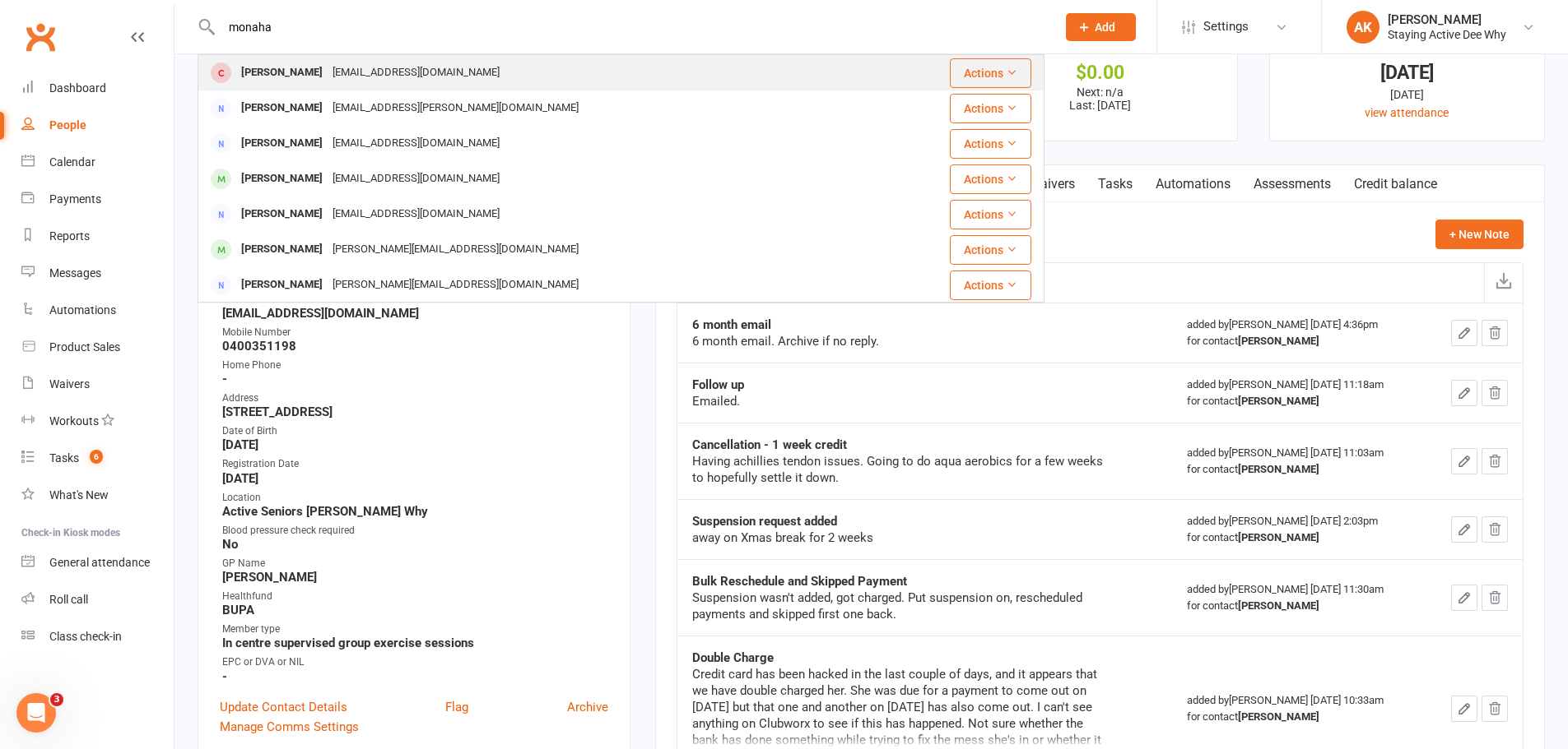
type input "monaha"
click at [327, 68] on div "[EMAIL_ADDRESS][DOMAIN_NAME]" at bounding box center [415, 73] width 176 height 24
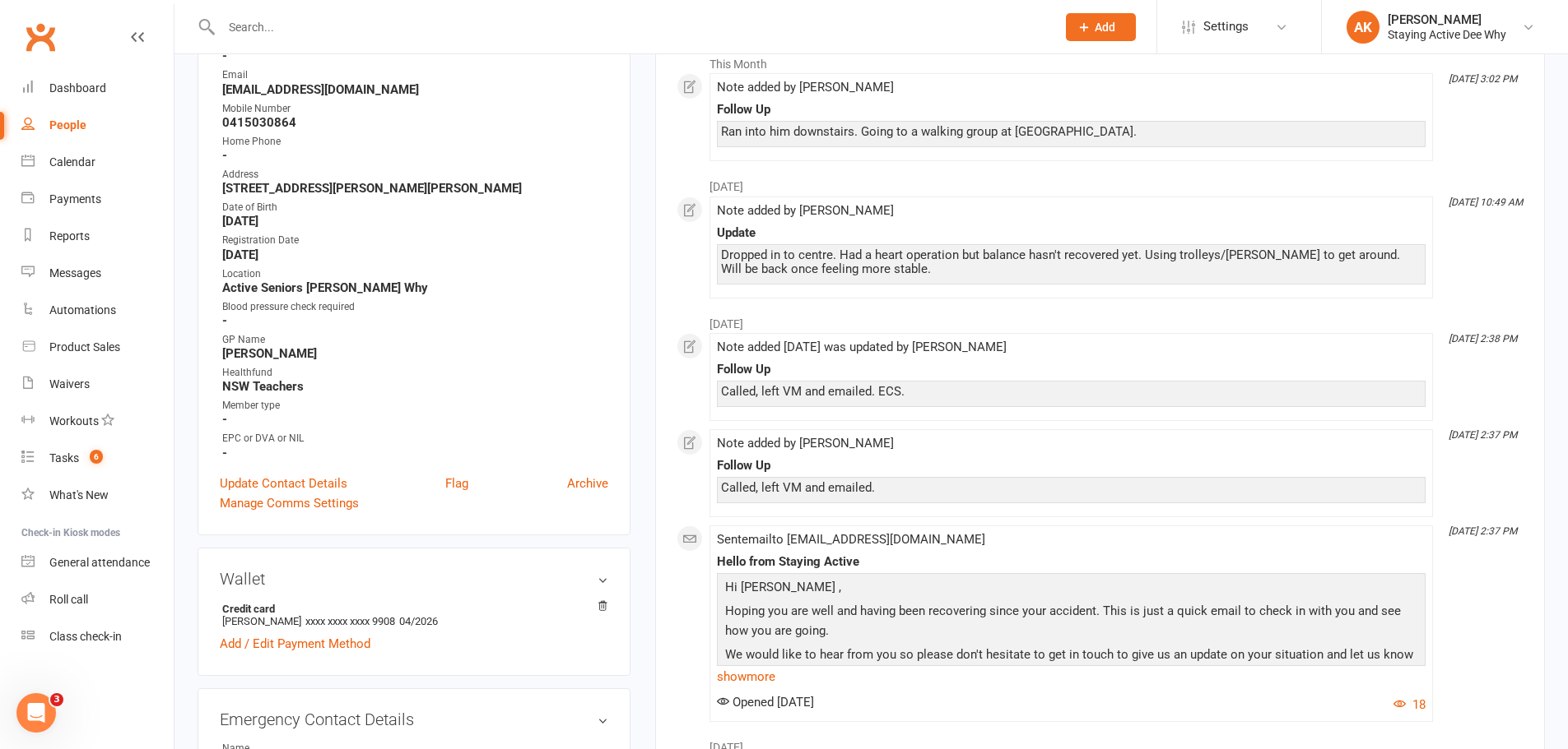
scroll to position [82, 0]
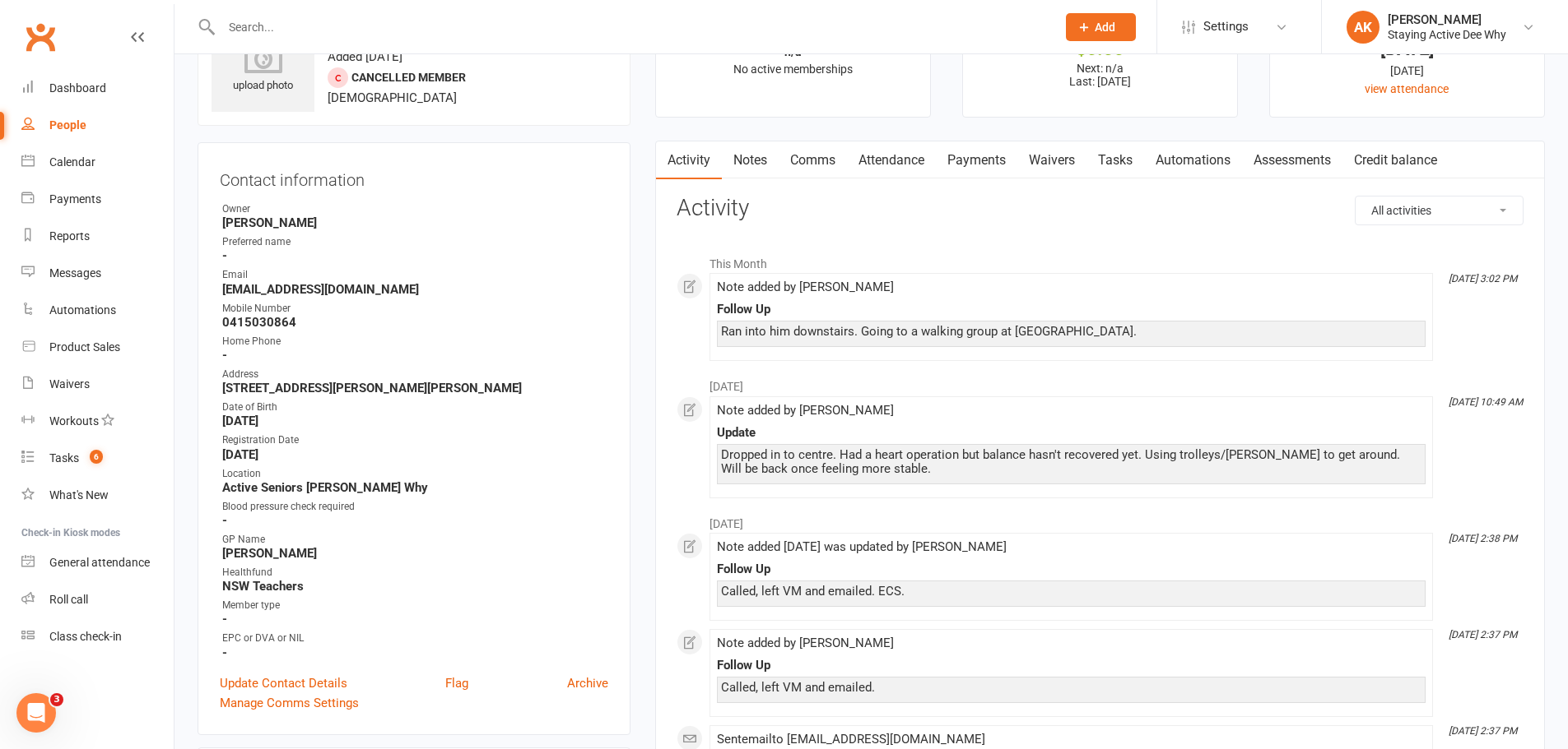
click at [364, 22] on input "text" at bounding box center [630, 27] width 828 height 23
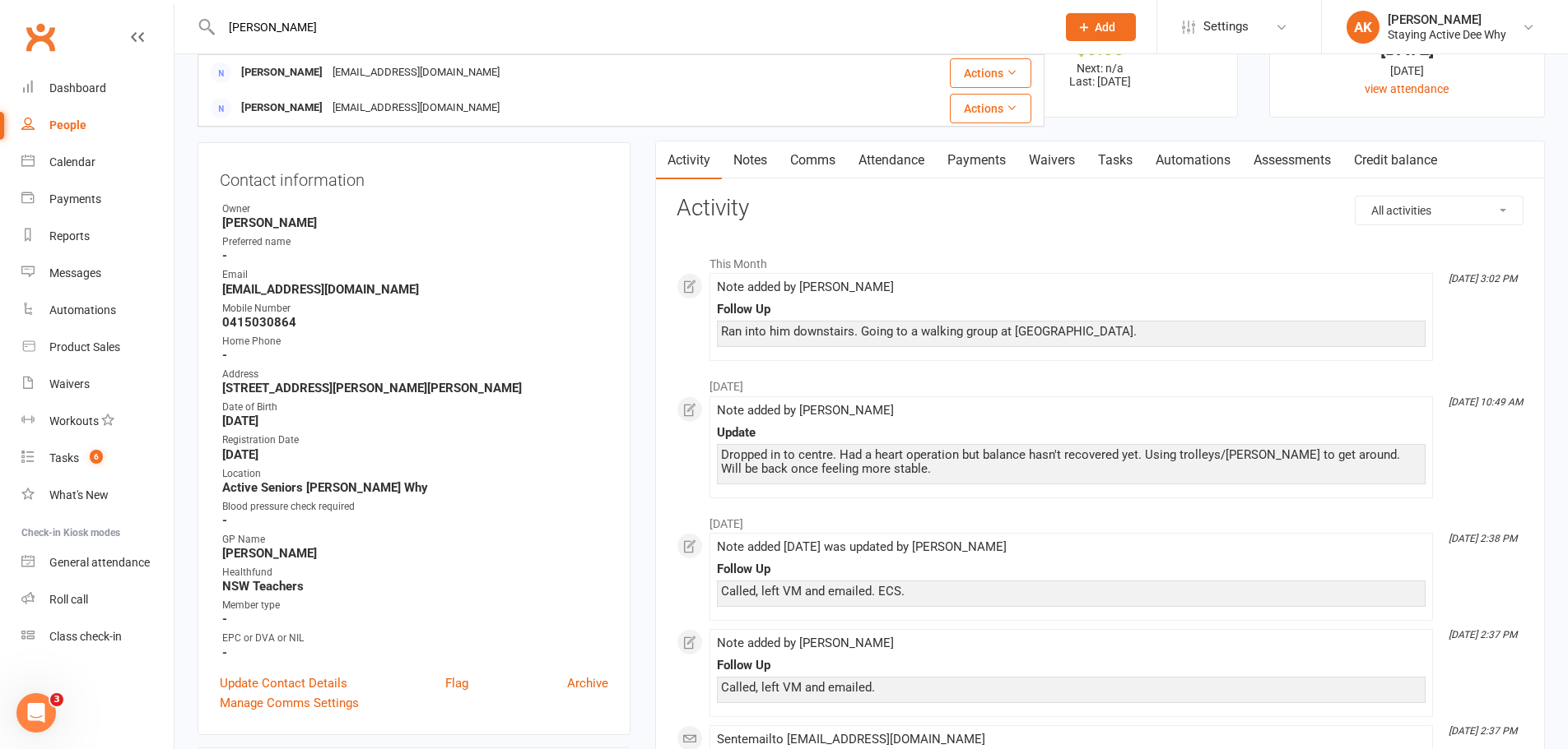
click at [365, 28] on input "[PERSON_NAME]" at bounding box center [630, 27] width 828 height 23
drag, startPoint x: 358, startPoint y: 29, endPoint x: 147, endPoint y: 18, distance: 211.3
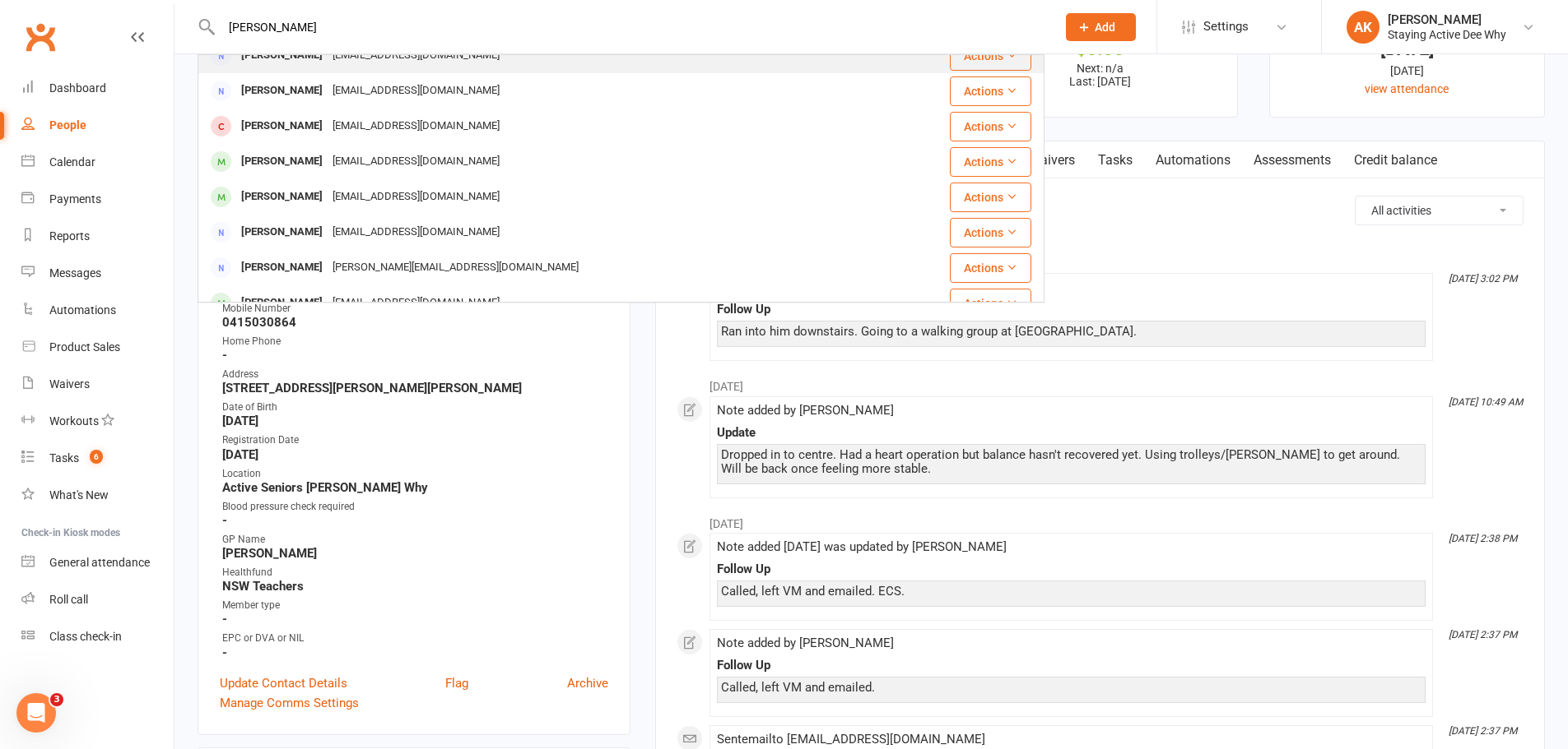
scroll to position [329, 0]
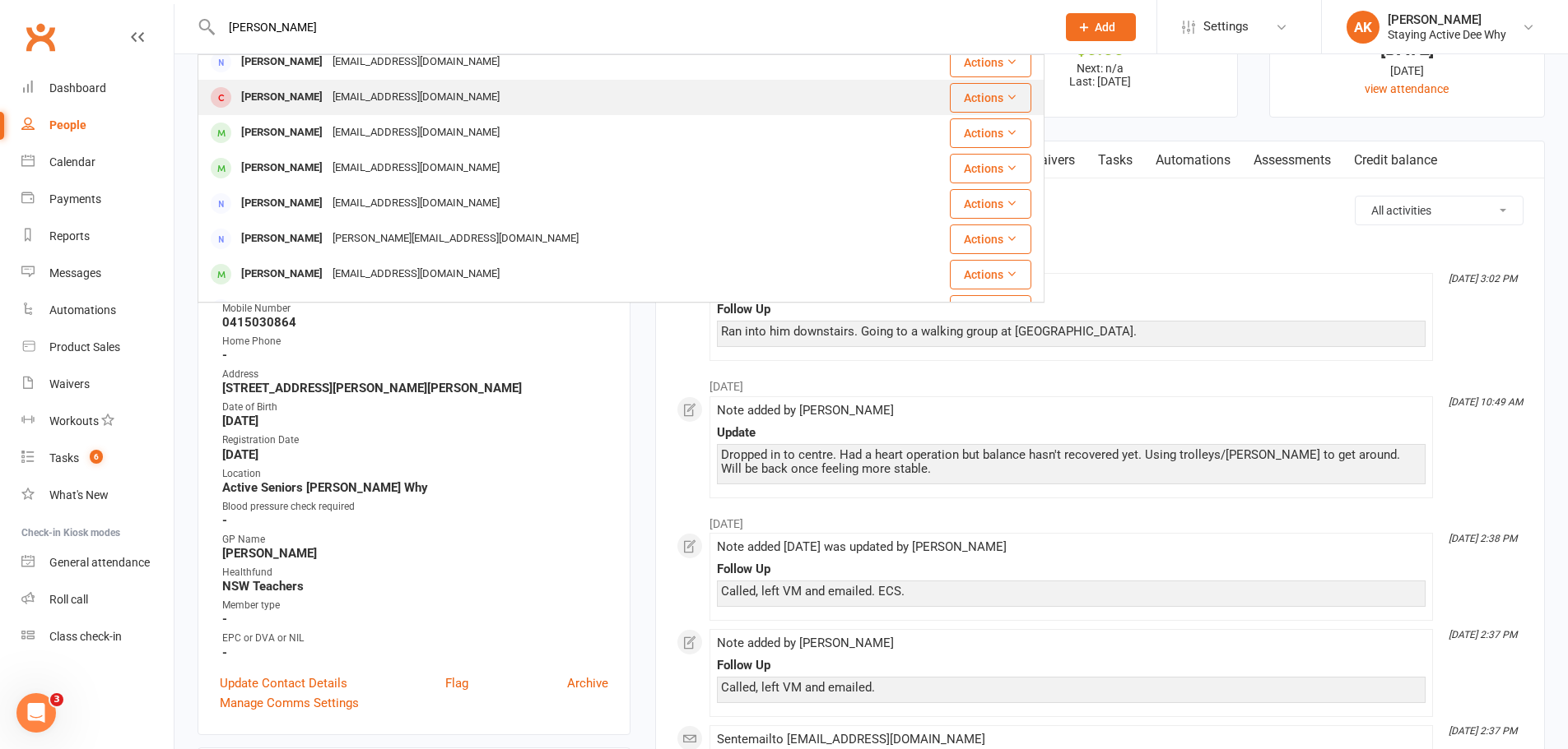
type input "[PERSON_NAME]"
click at [304, 111] on div "[PERSON_NAME] [EMAIL_ADDRESS][DOMAIN_NAME]" at bounding box center [551, 97] width 702 height 34
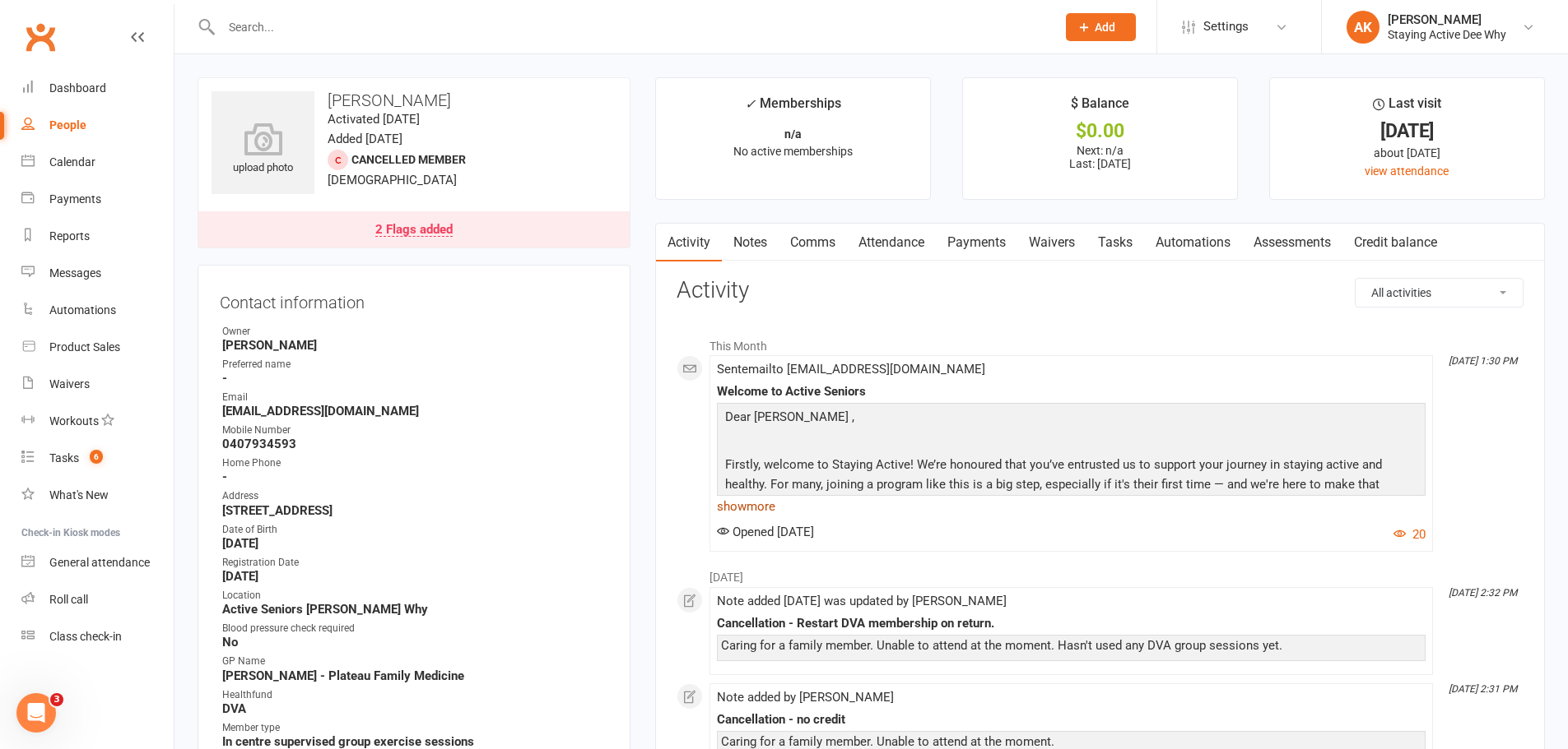
click at [764, 501] on link "show more" at bounding box center [1071, 506] width 709 height 23
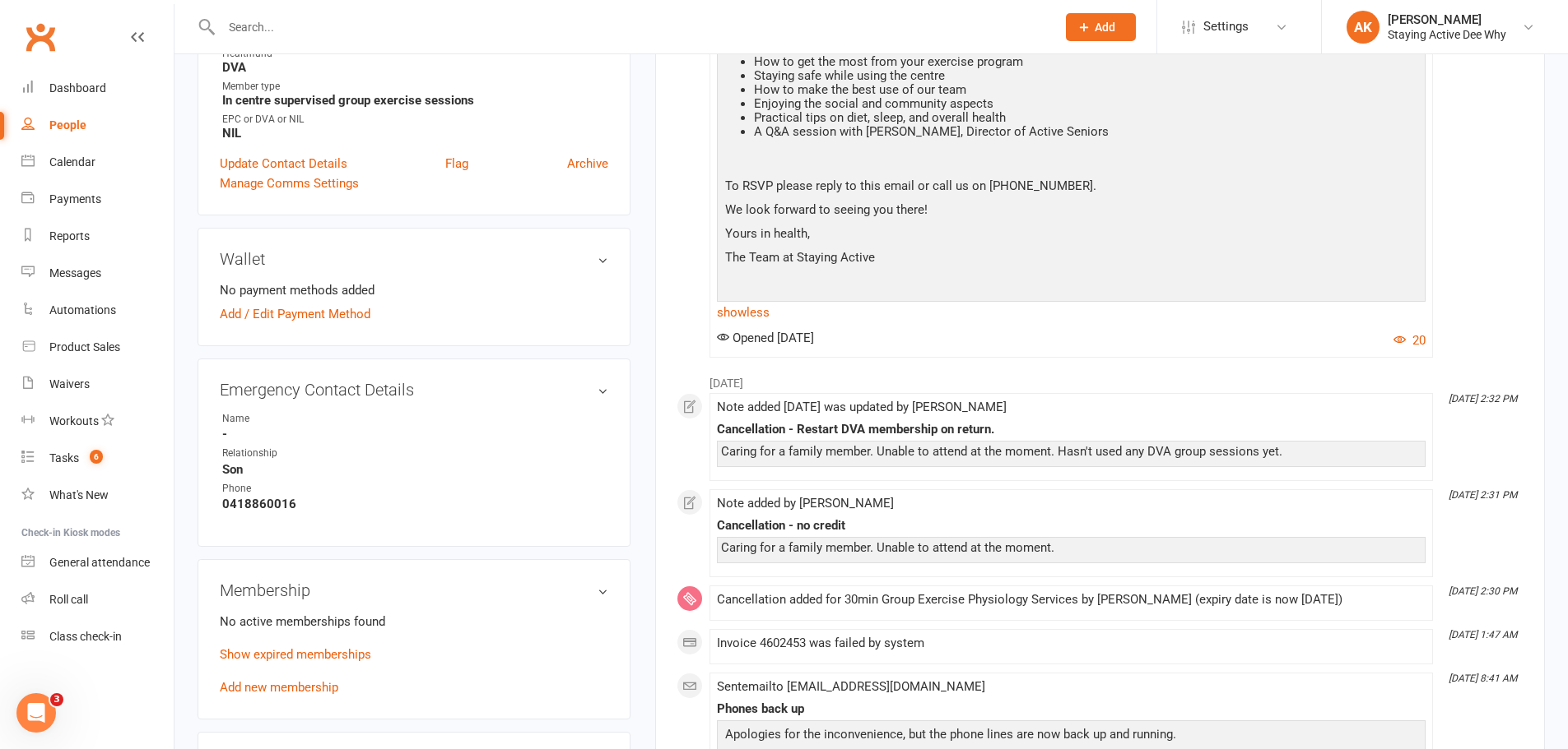
scroll to position [658, 0]
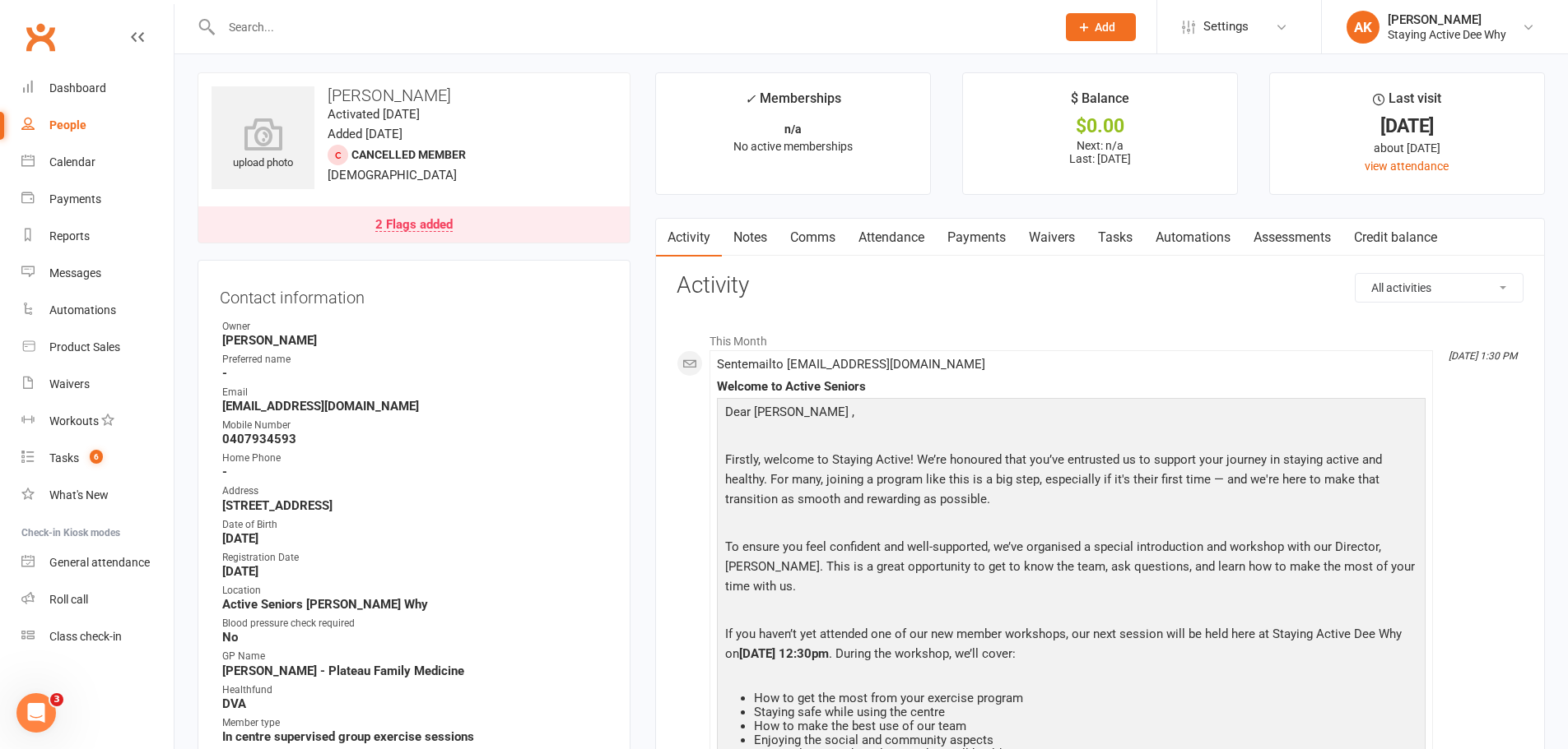
scroll to position [0, 0]
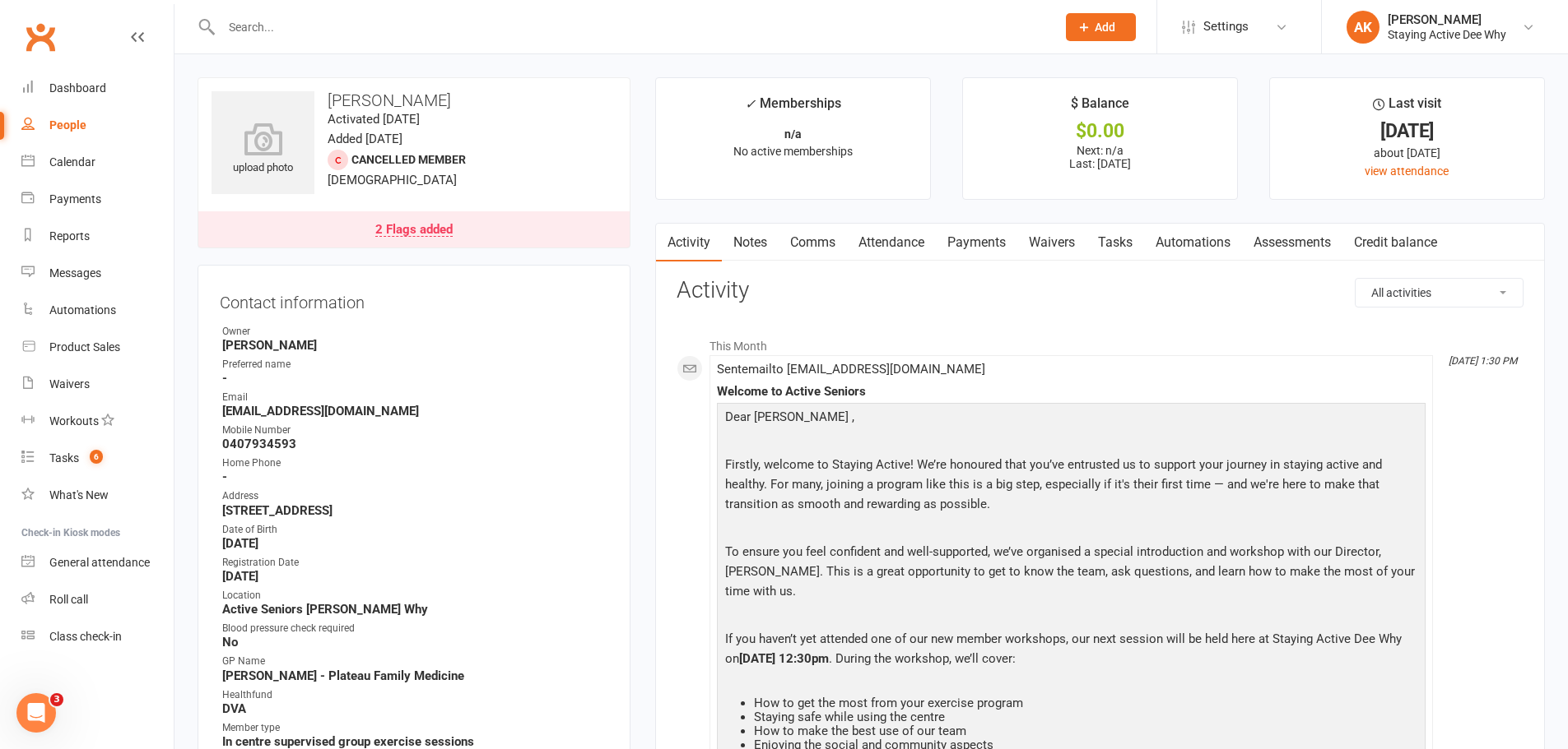
click at [738, 240] on link "Notes" at bounding box center [749, 242] width 56 height 38
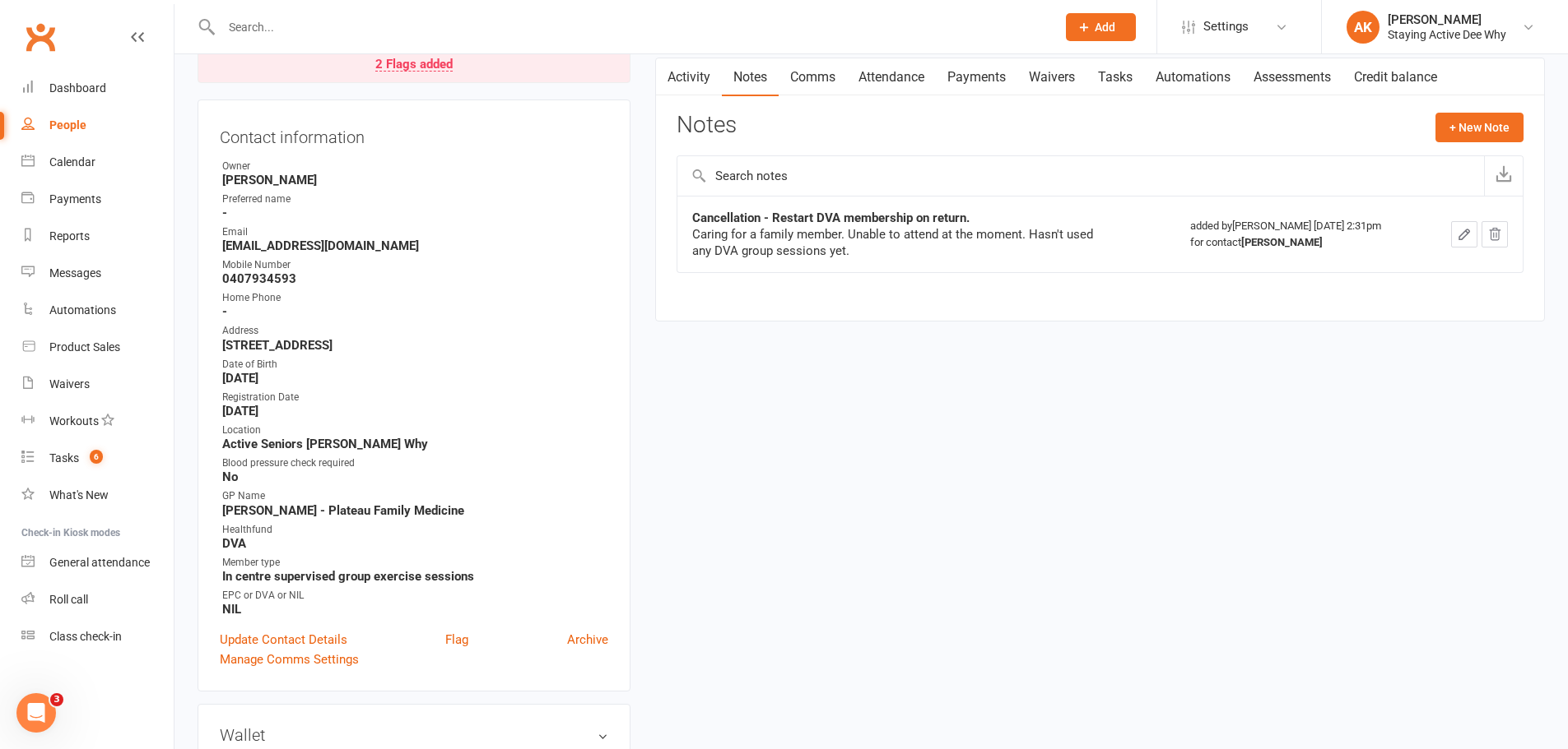
scroll to position [164, 0]
click at [1471, 139] on button "+ New Note" at bounding box center [1478, 128] width 88 height 30
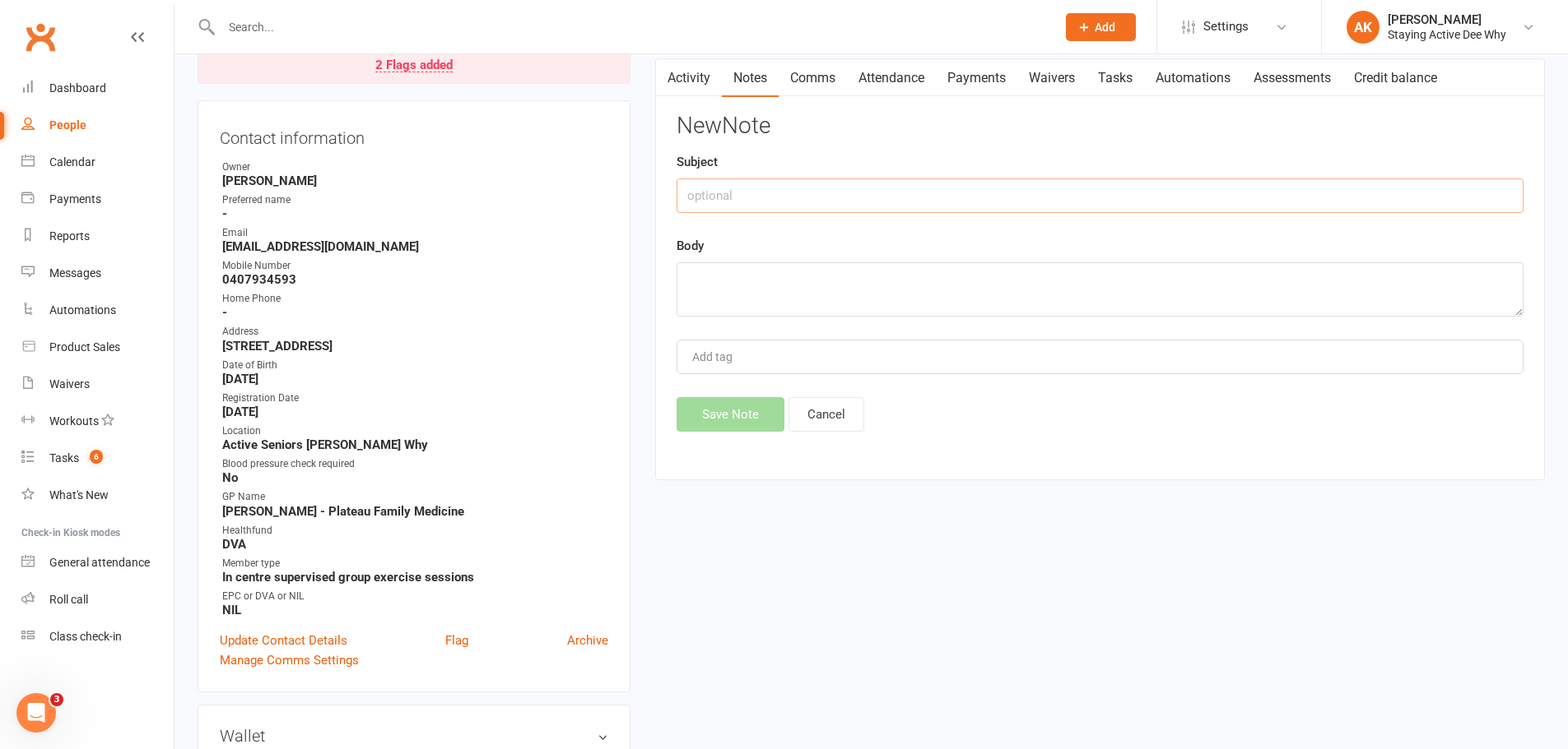
click at [753, 209] on input "text" at bounding box center [1100, 195] width 847 height 34
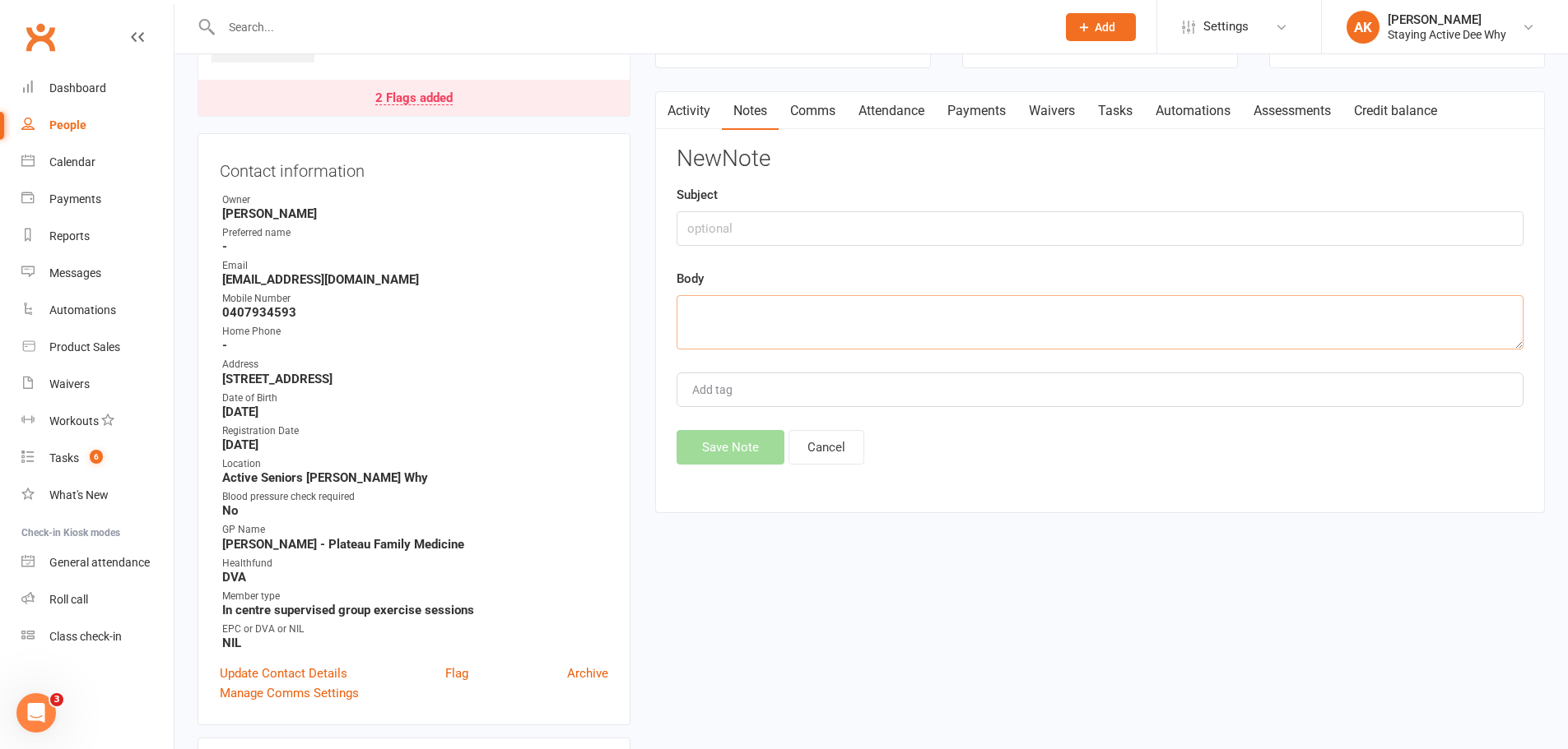
click at [718, 270] on div "New Note Subject Body Add tag Save Note Cancel" at bounding box center [1100, 306] width 847 height 319
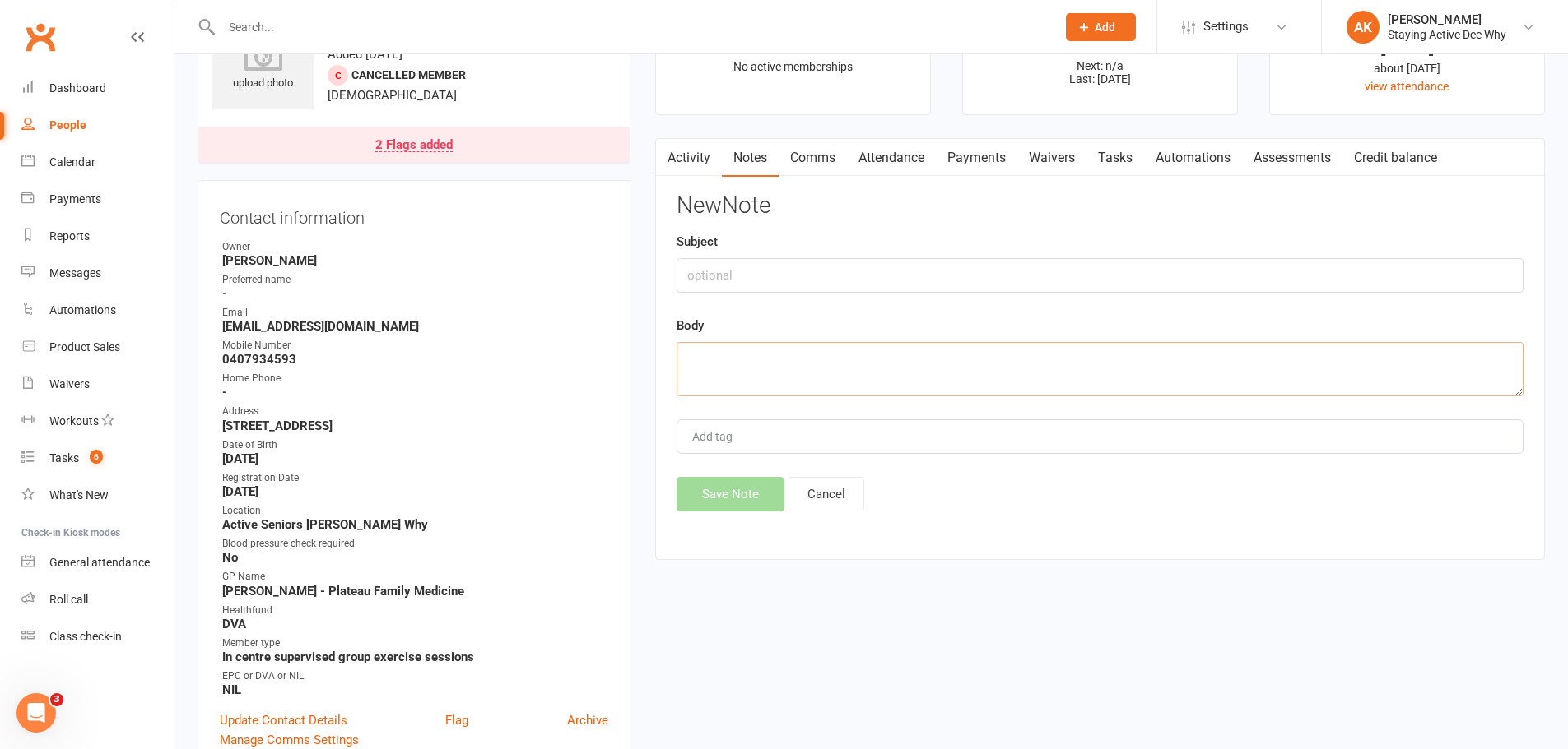
scroll to position [82, 0]
click at [878, 368] on textarea "Still caring for family member." at bounding box center [1100, 371] width 847 height 54
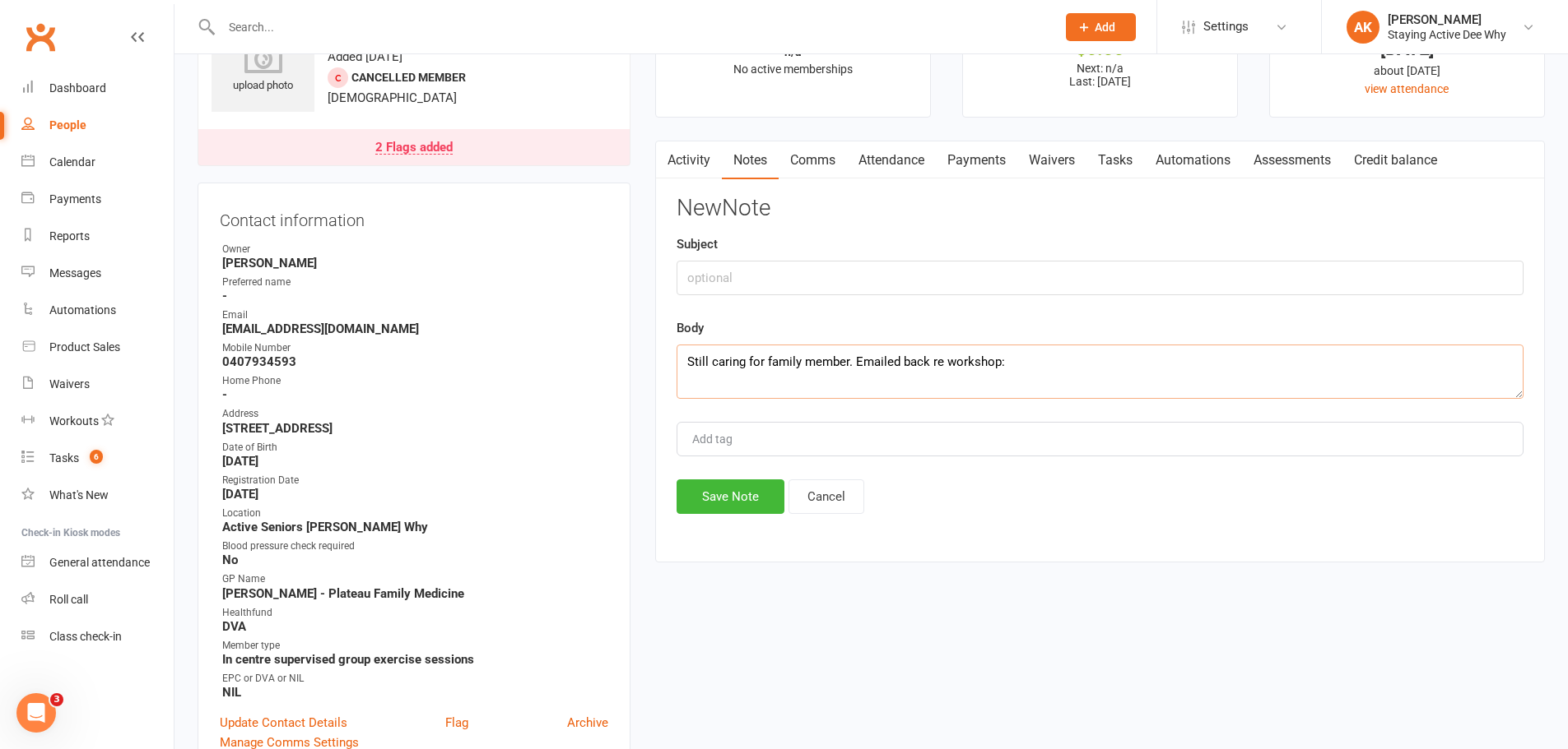
paste textarea "Thank you for your email, my son has been in hospital for 4 weeks now and all m…"
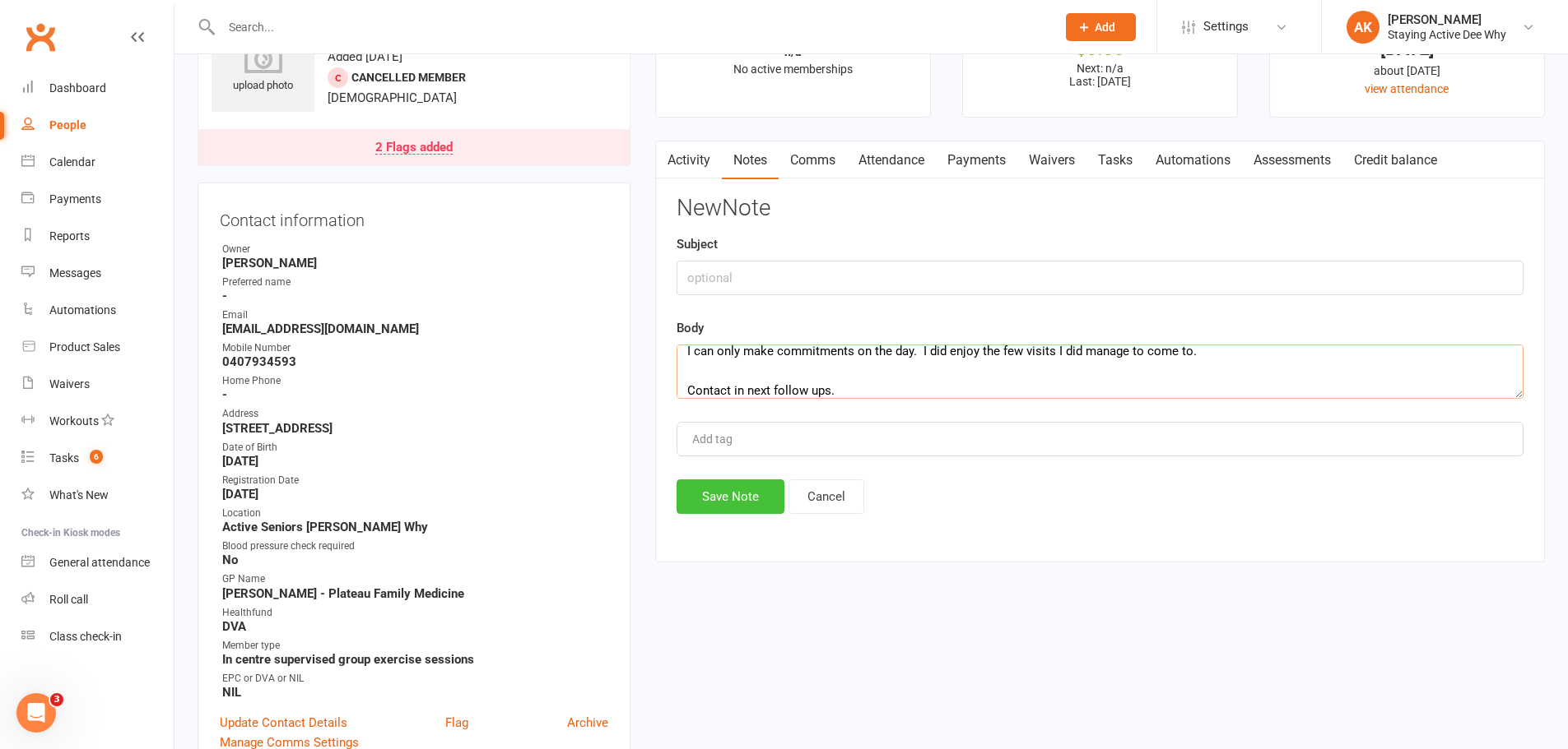
type textarea "Still caring for family member. Emailed back re workshop: Thank you for your em…"
click at [718, 508] on button "Save Note" at bounding box center [730, 496] width 108 height 34
